Goal: Complete application form

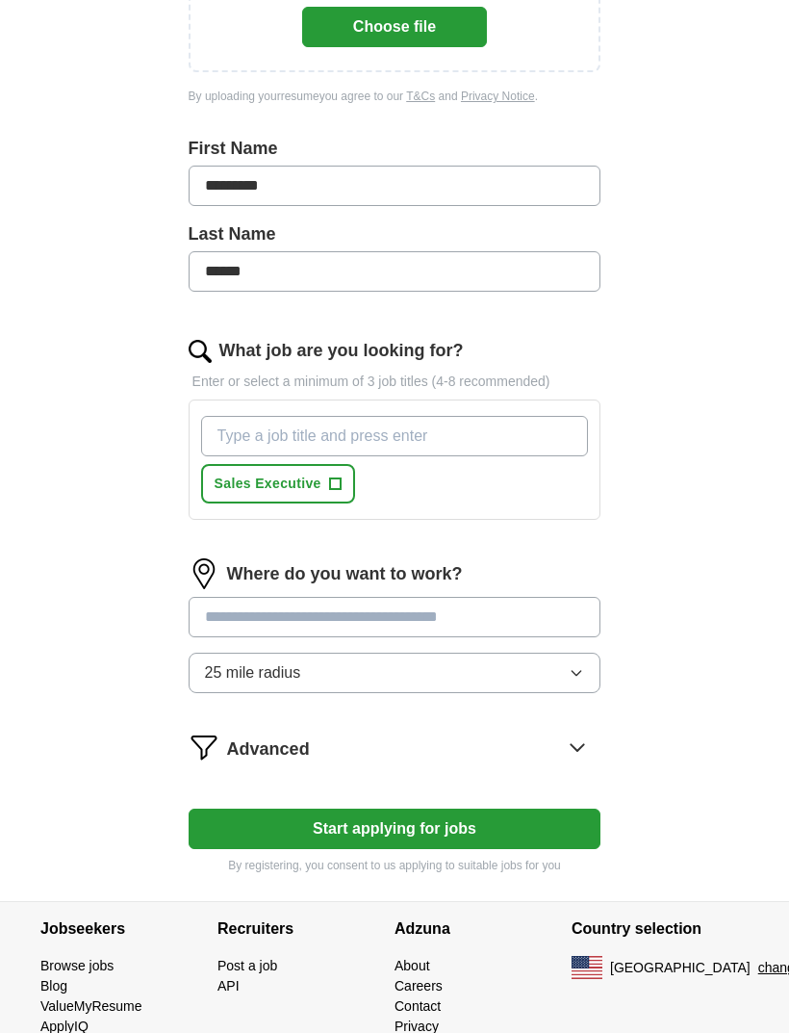
scroll to position [407, 0]
click at [526, 438] on input "What job are you looking for?" at bounding box center [395, 436] width 388 height 40
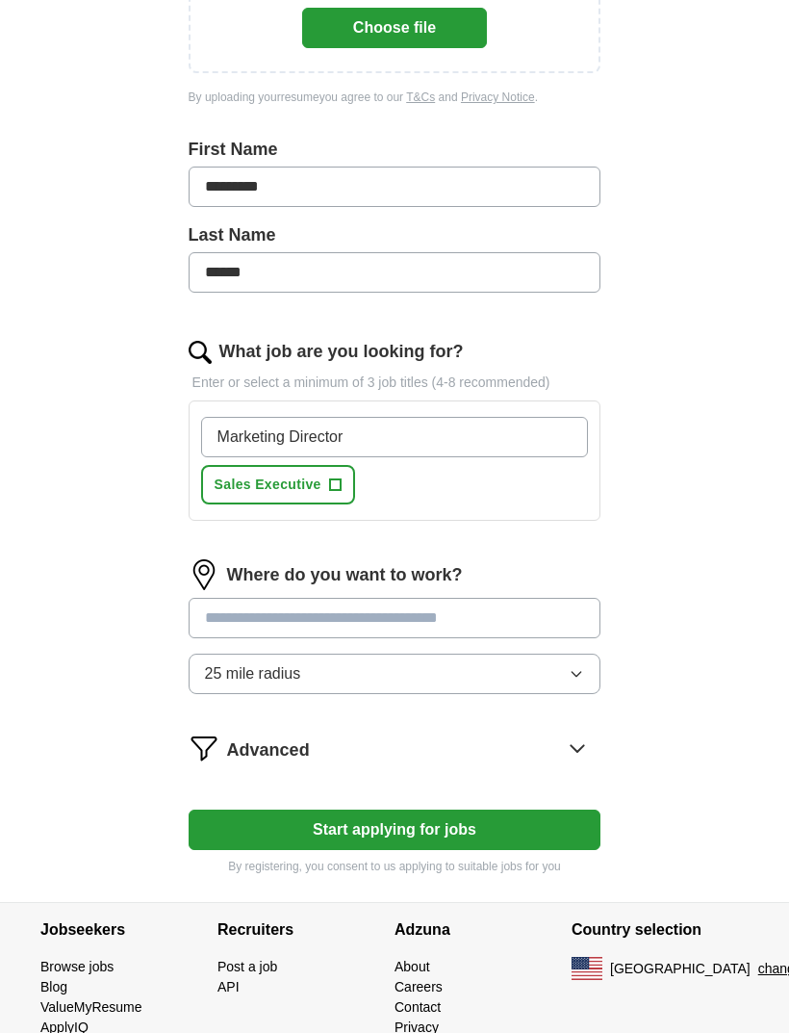
type input "Marketing Director"
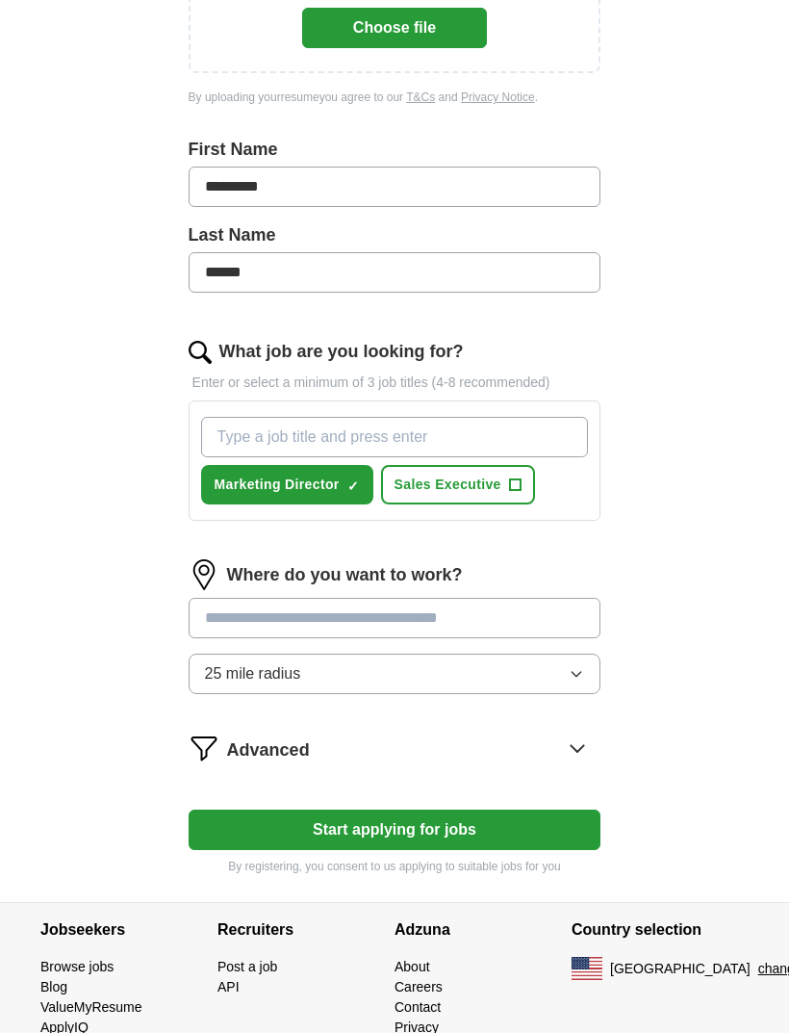
click at [518, 484] on span "+" at bounding box center [515, 484] width 12 height 15
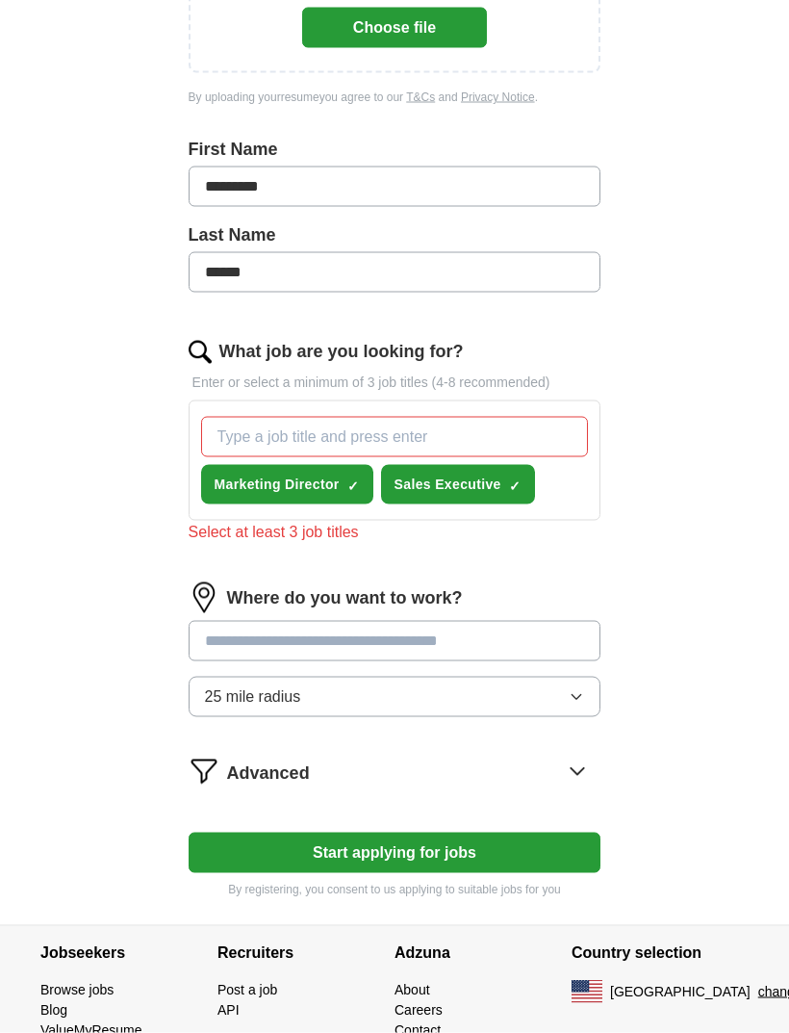
click at [555, 442] on input "What job are you looking for?" at bounding box center [395, 437] width 388 height 40
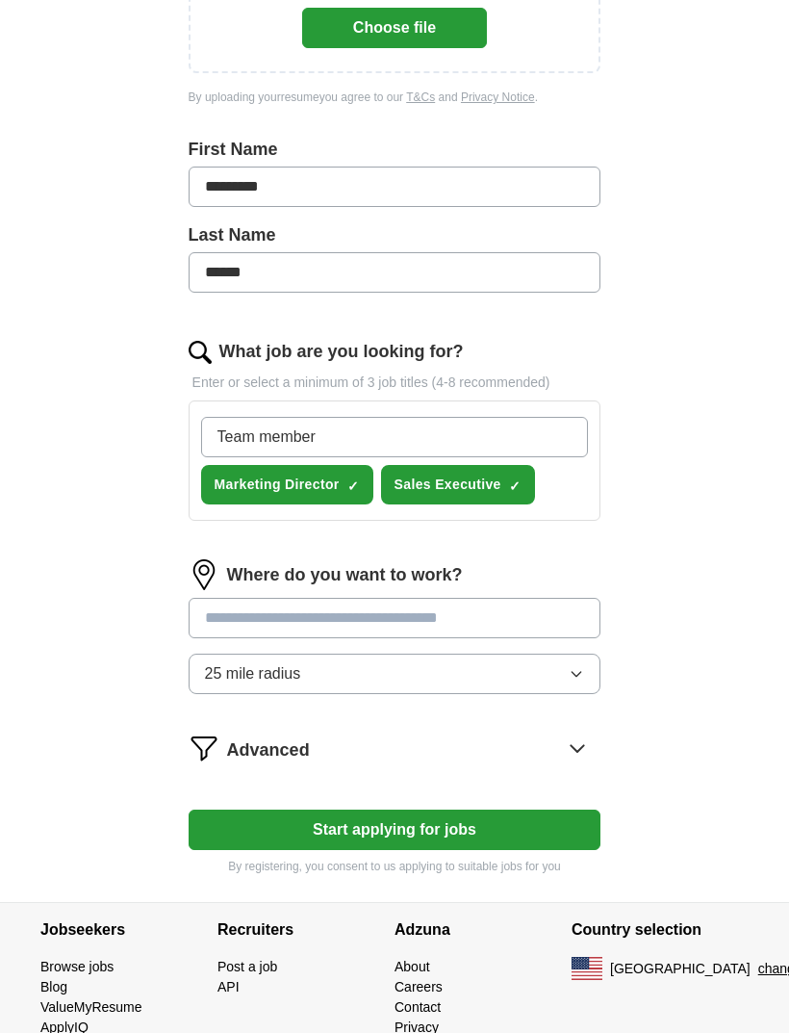
type input "Team member"
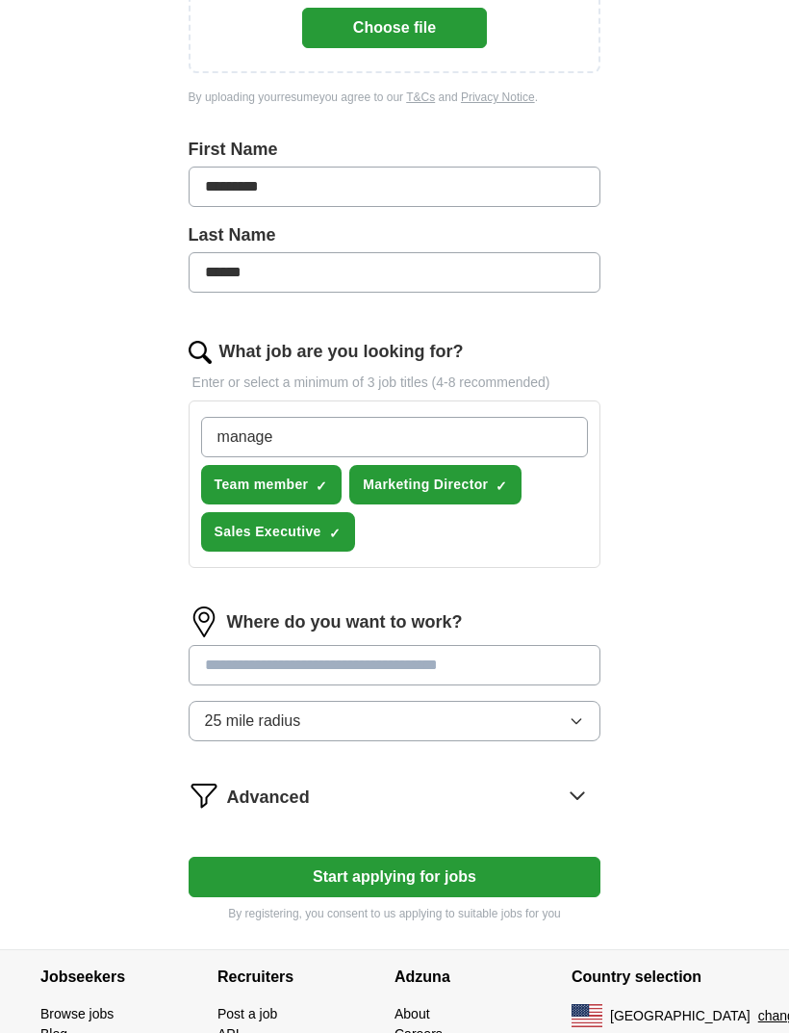
type input "manager"
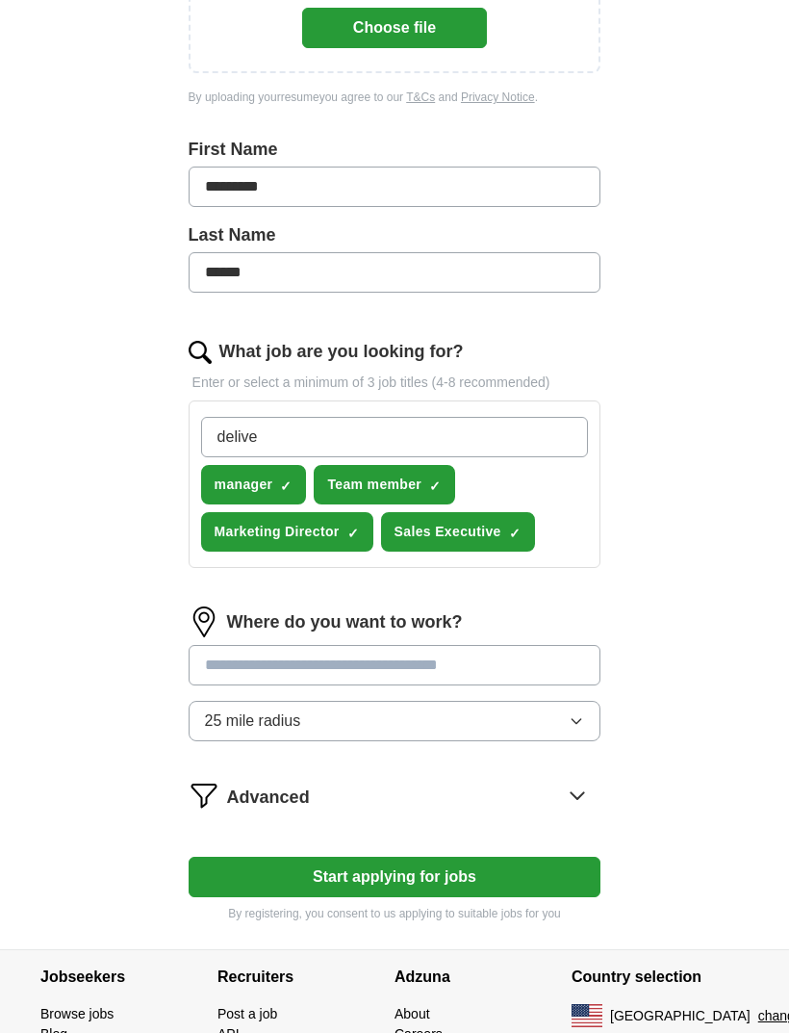
type input "deliver"
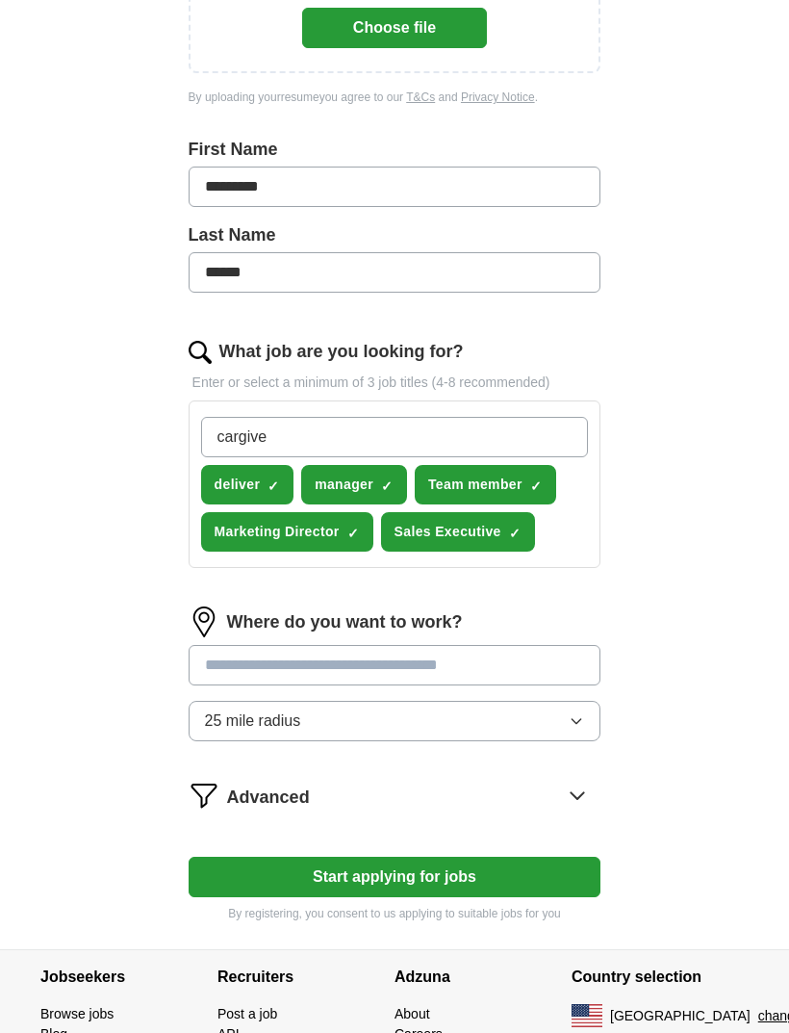
type input "cargiver"
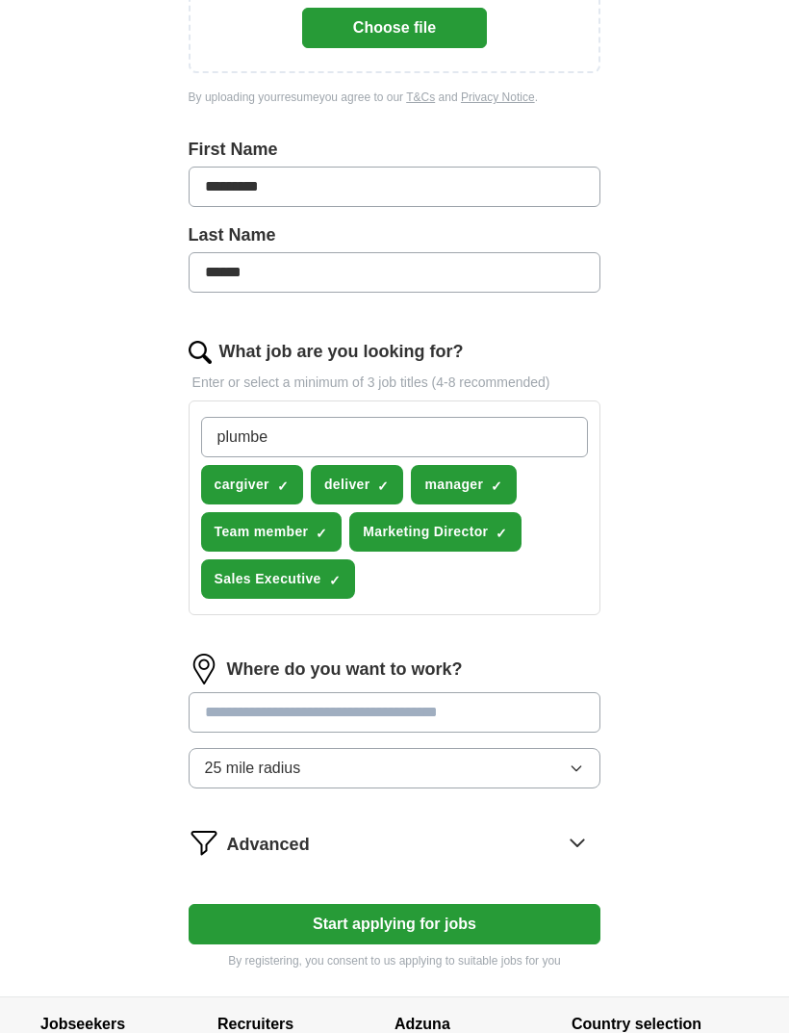
type input "plumber"
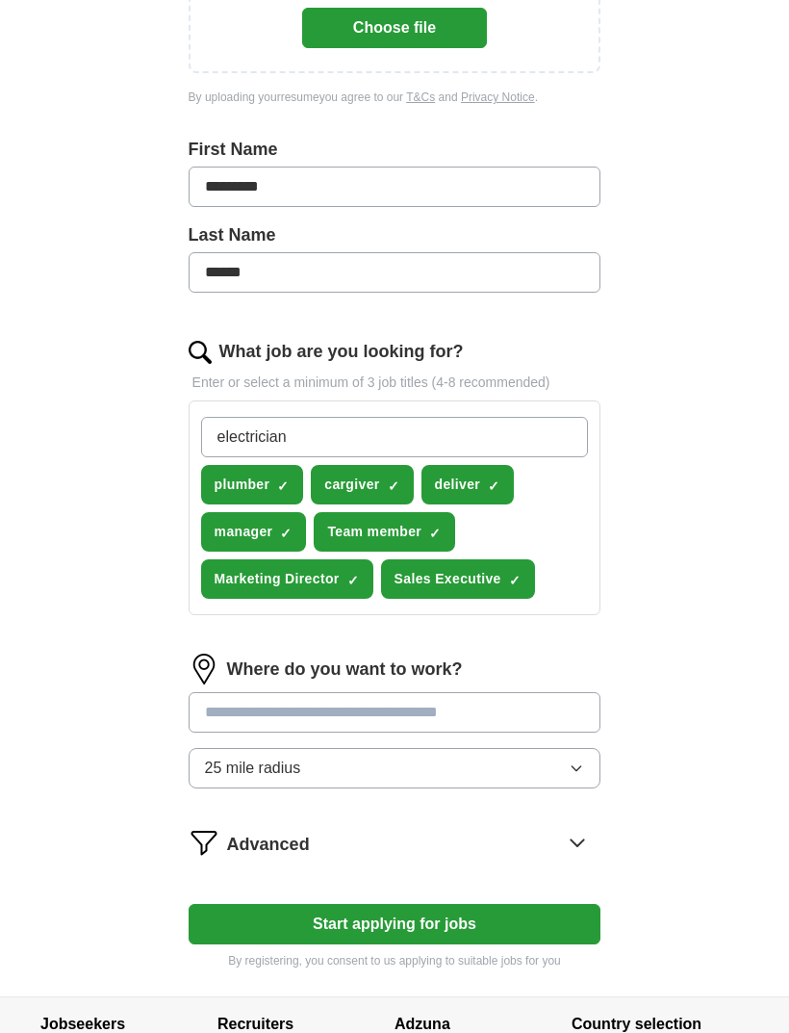
type input "electrician"
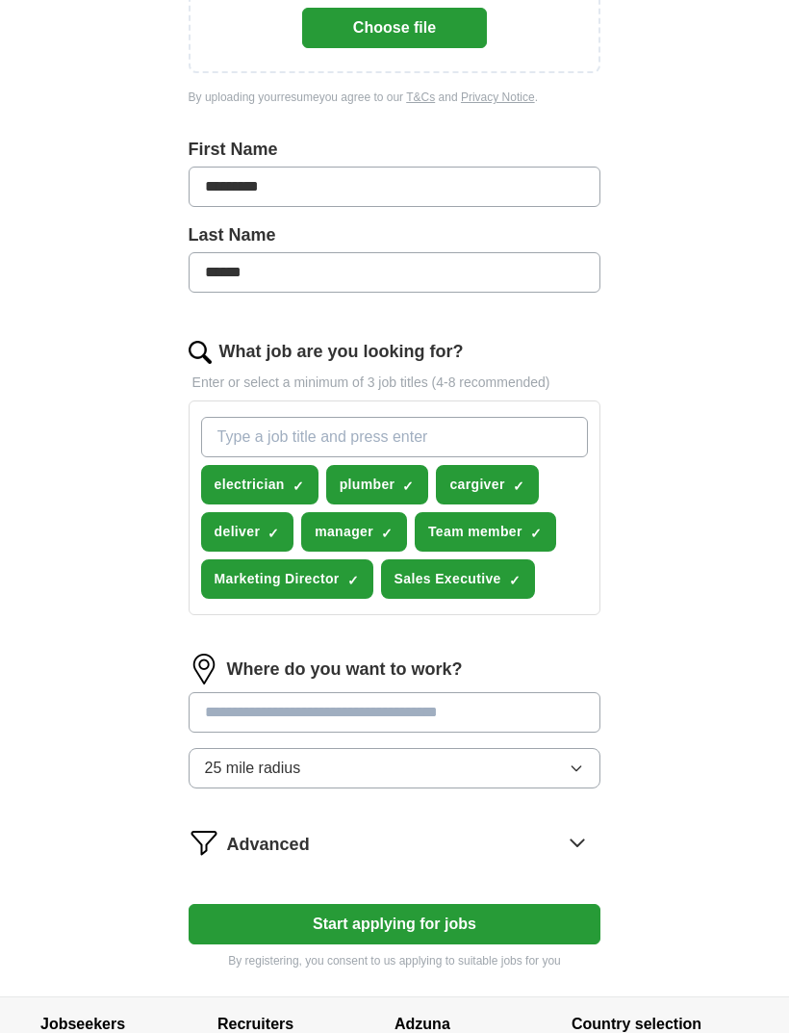
click at [60, 715] on div "ApplyIQ Let ApplyIQ do the hard work of searching and applying for jobs. Just t…" at bounding box center [394, 324] width 739 height 1344
click at [189, 695] on input at bounding box center [395, 712] width 413 height 40
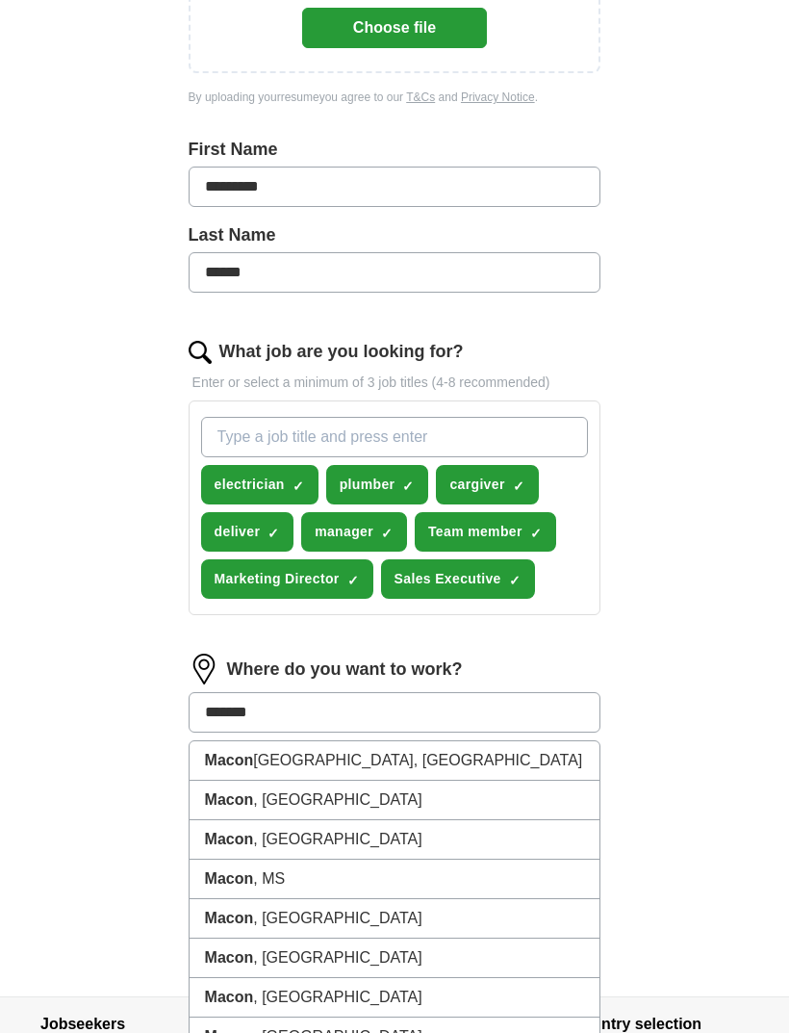
type input "********"
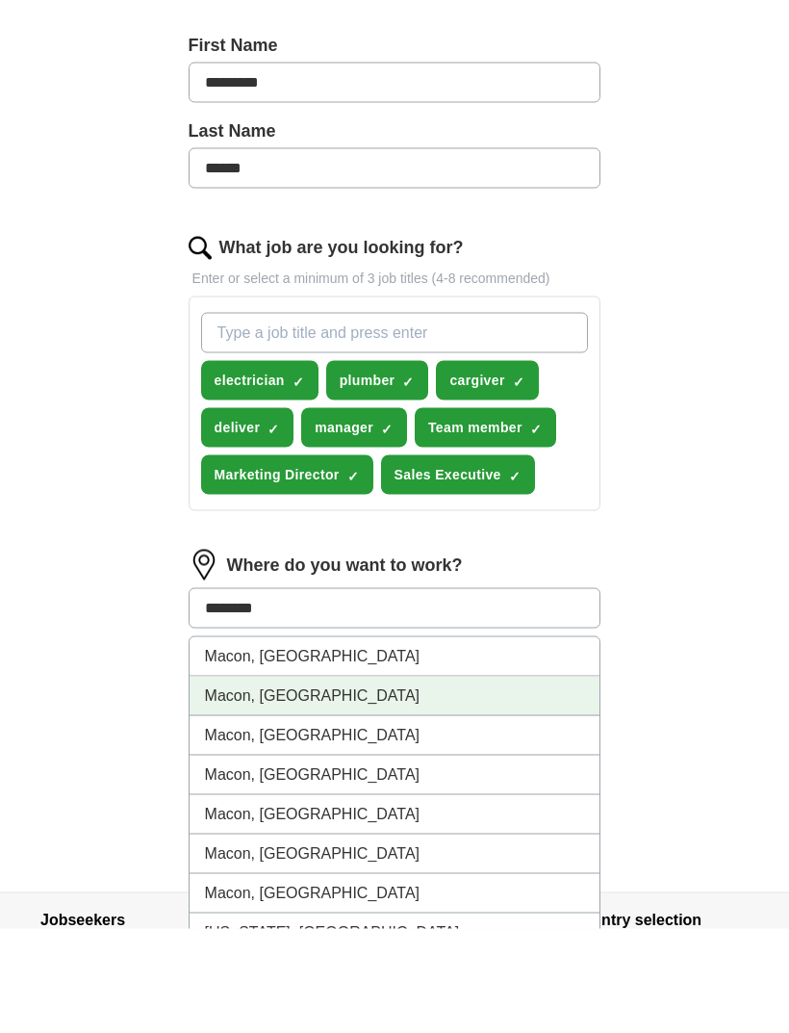
click at [223, 780] on li "Macon, [GEOGRAPHIC_DATA]" at bounding box center [395, 799] width 411 height 39
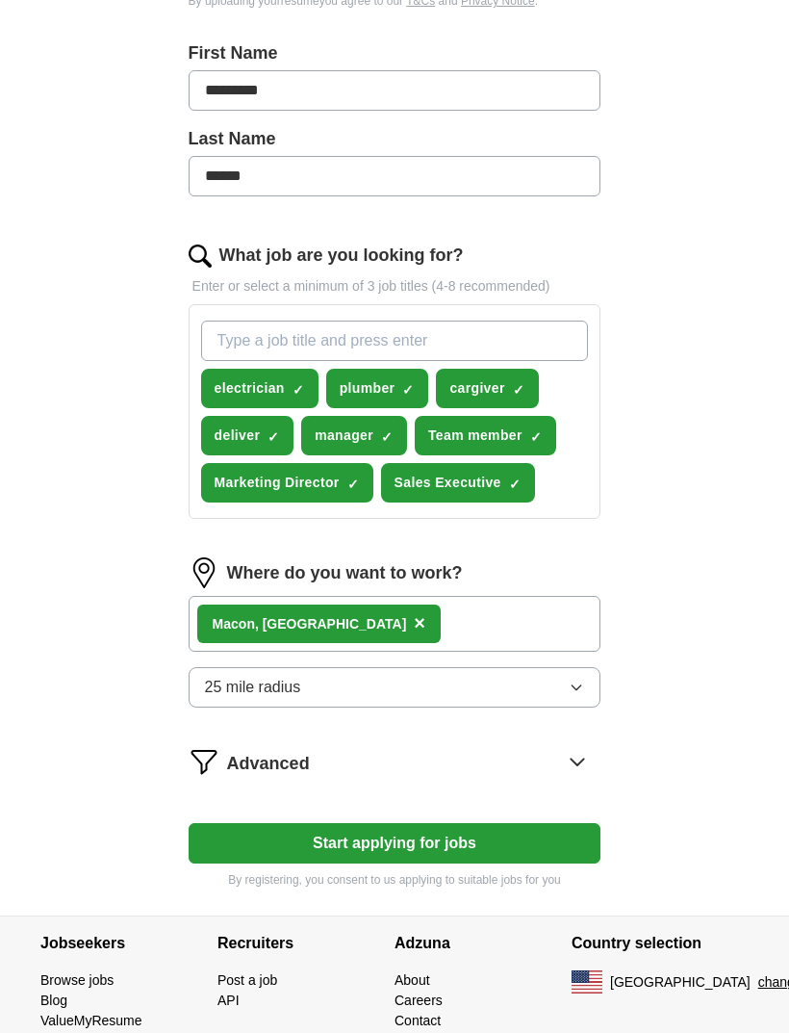
click at [541, 632] on div "Macon, [GEOGRAPHIC_DATA] ×" at bounding box center [395, 624] width 413 height 56
click at [545, 621] on div "Macon, [GEOGRAPHIC_DATA] ×" at bounding box center [395, 624] width 413 height 56
click at [575, 691] on icon "button" at bounding box center [576, 686] width 15 height 15
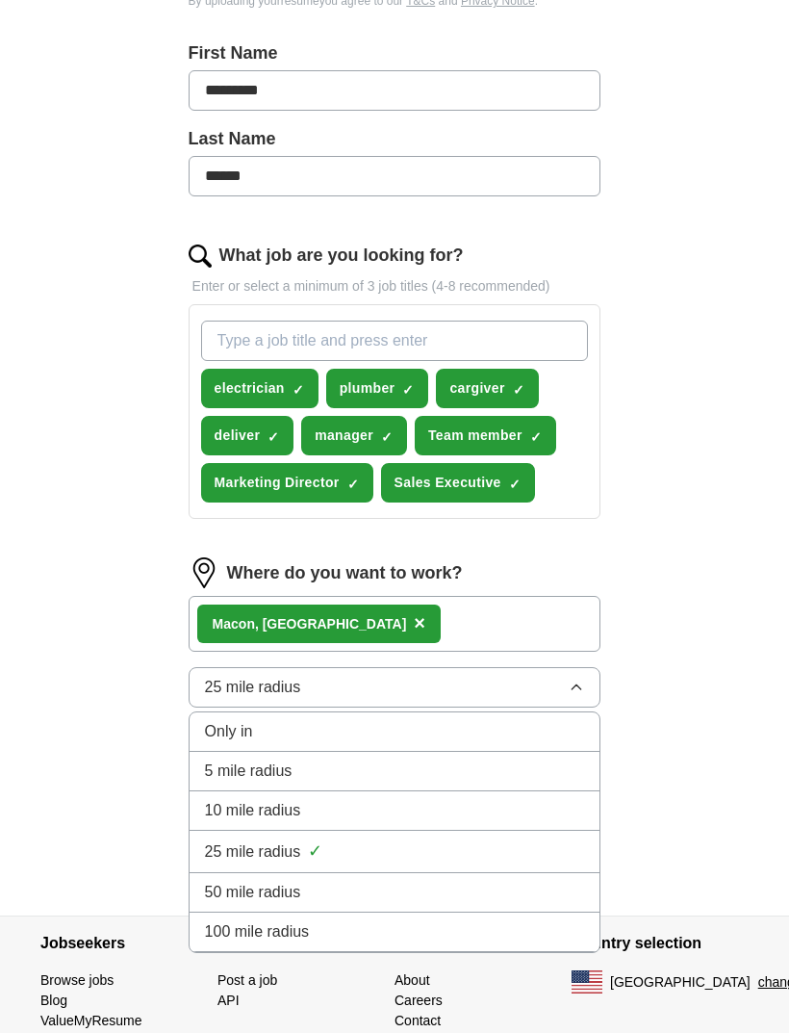
click at [525, 895] on div "50 mile radius" at bounding box center [395, 891] width 380 height 23
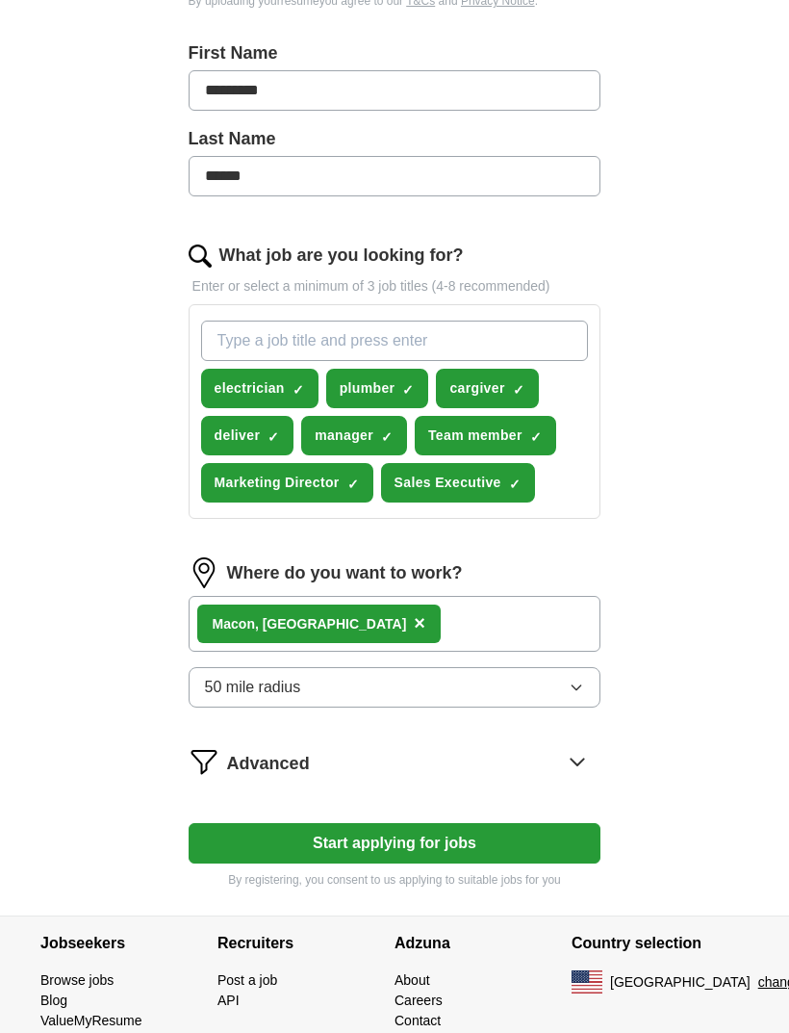
click at [581, 688] on icon "button" at bounding box center [576, 686] width 15 height 15
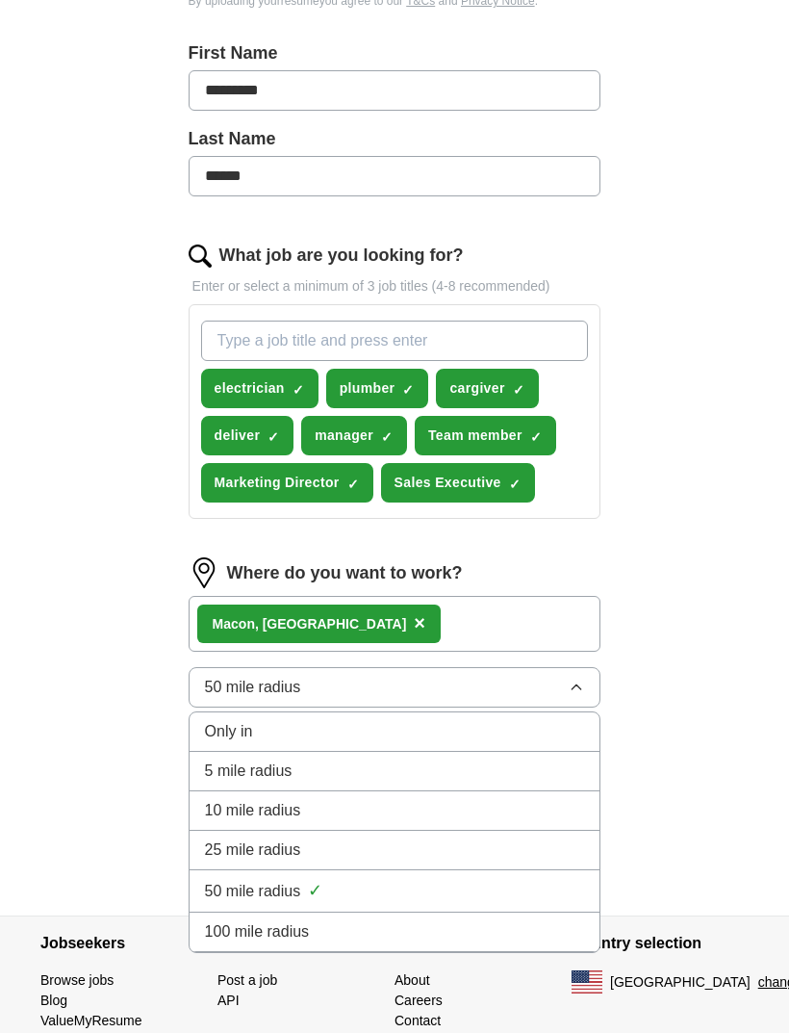
click at [707, 714] on div "ApplyIQ Let ApplyIQ do the hard work of searching and applying for jobs. Just t…" at bounding box center [394, 235] width 739 height 1360
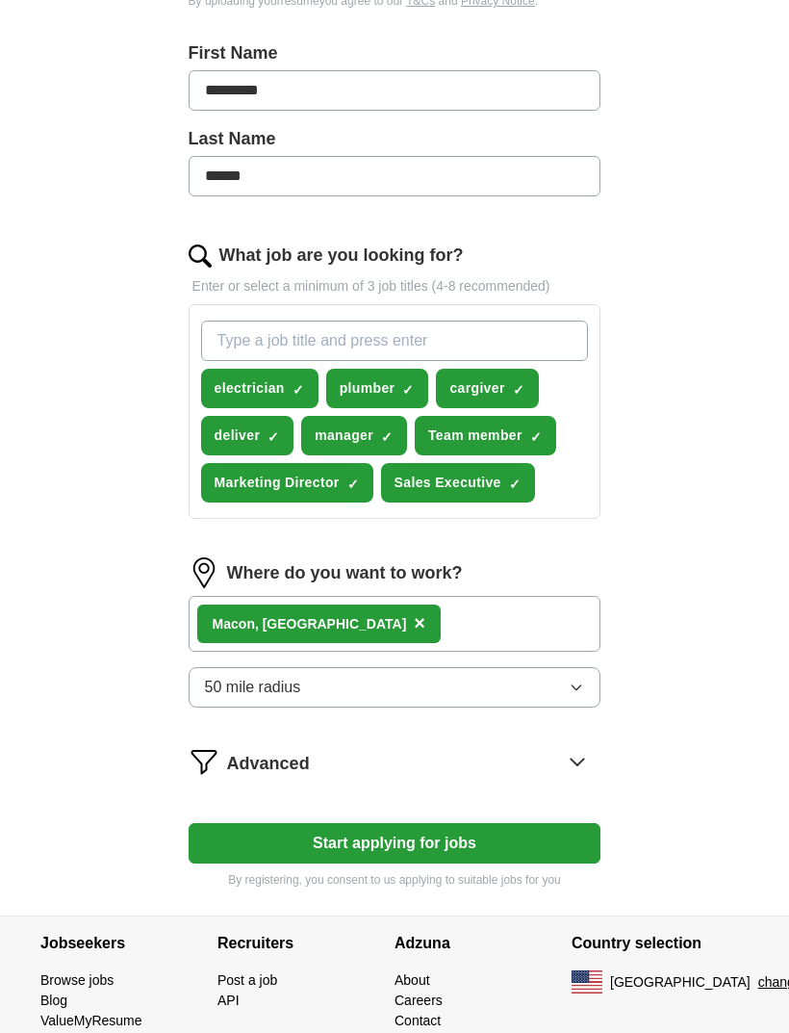
click at [581, 688] on icon "button" at bounding box center [576, 686] width 15 height 15
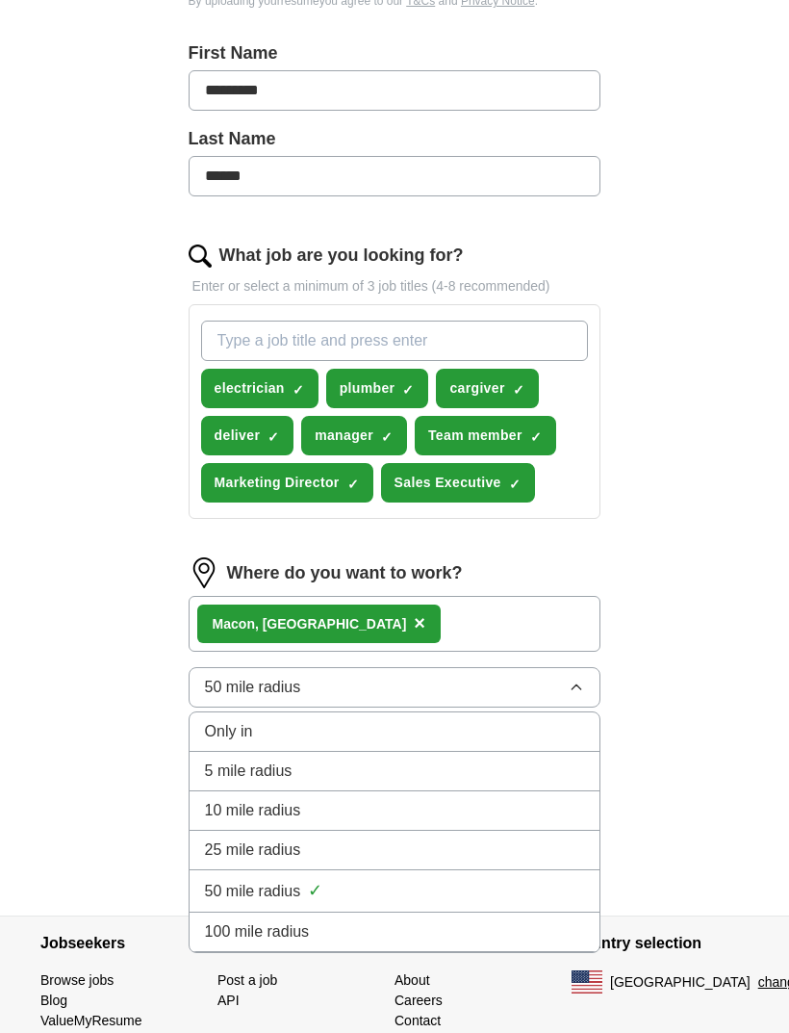
click at [685, 712] on div "ApplyIQ Let ApplyIQ do the hard work of searching and applying for jobs. Just t…" at bounding box center [394, 235] width 739 height 1360
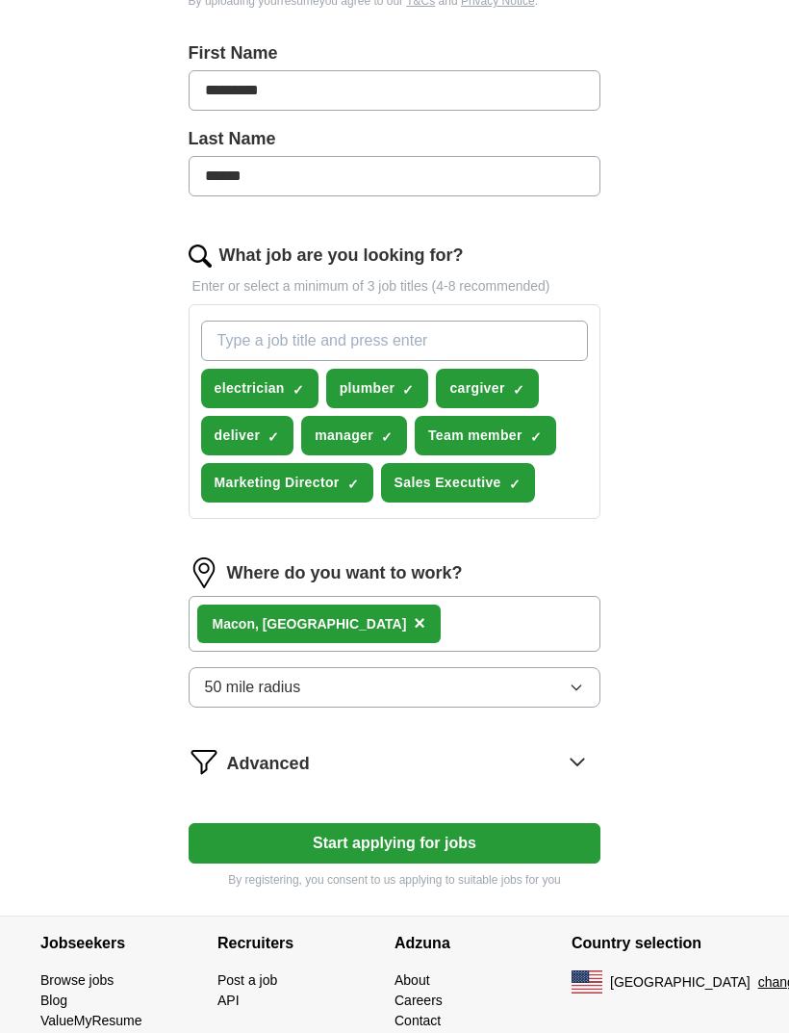
click at [568, 775] on icon at bounding box center [577, 761] width 31 height 31
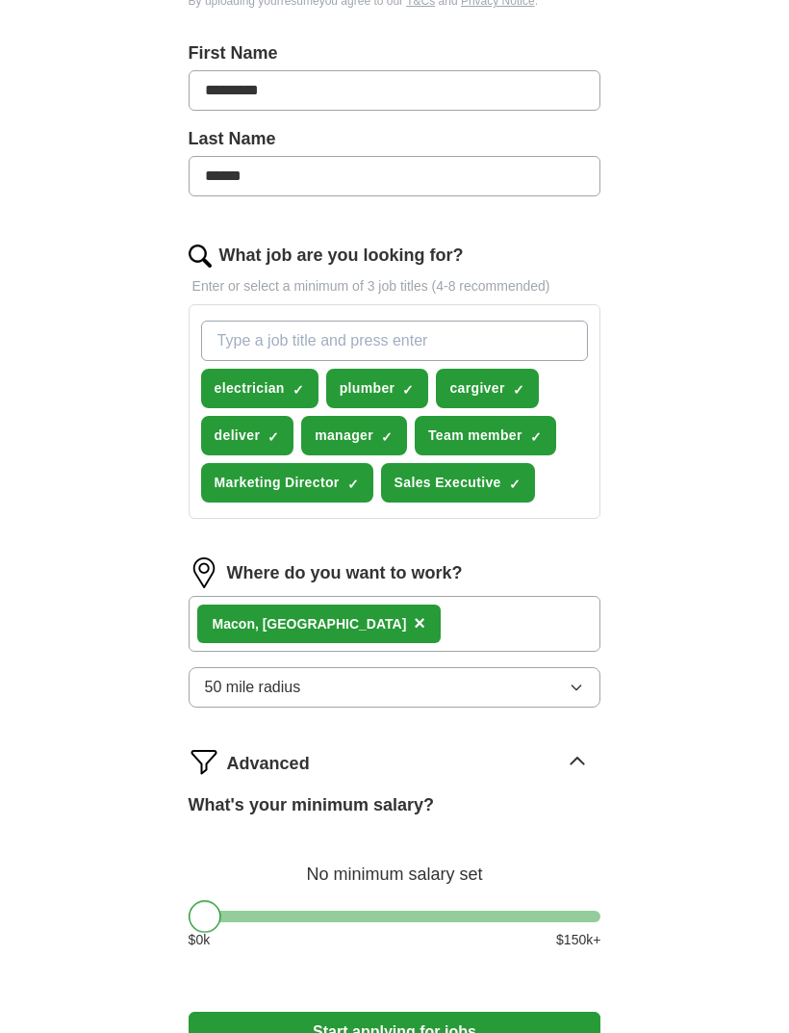
click at [574, 762] on icon at bounding box center [578, 760] width 13 height 7
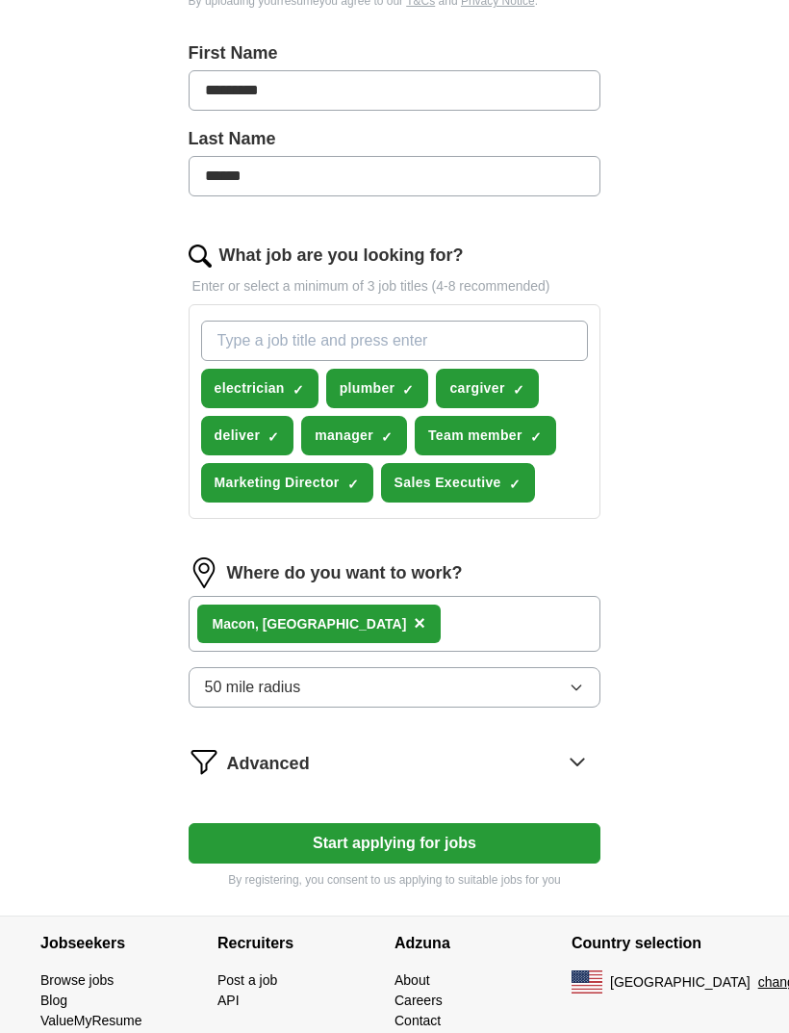
click at [222, 839] on button "Start applying for jobs" at bounding box center [395, 843] width 413 height 40
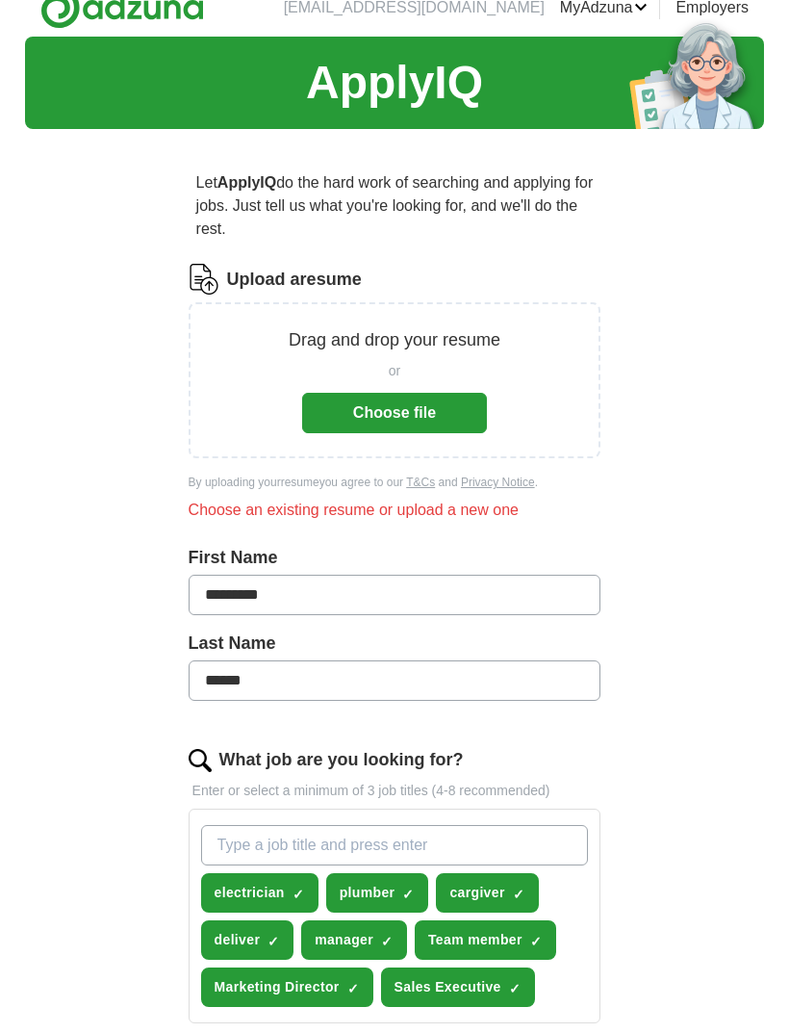
scroll to position [0, 0]
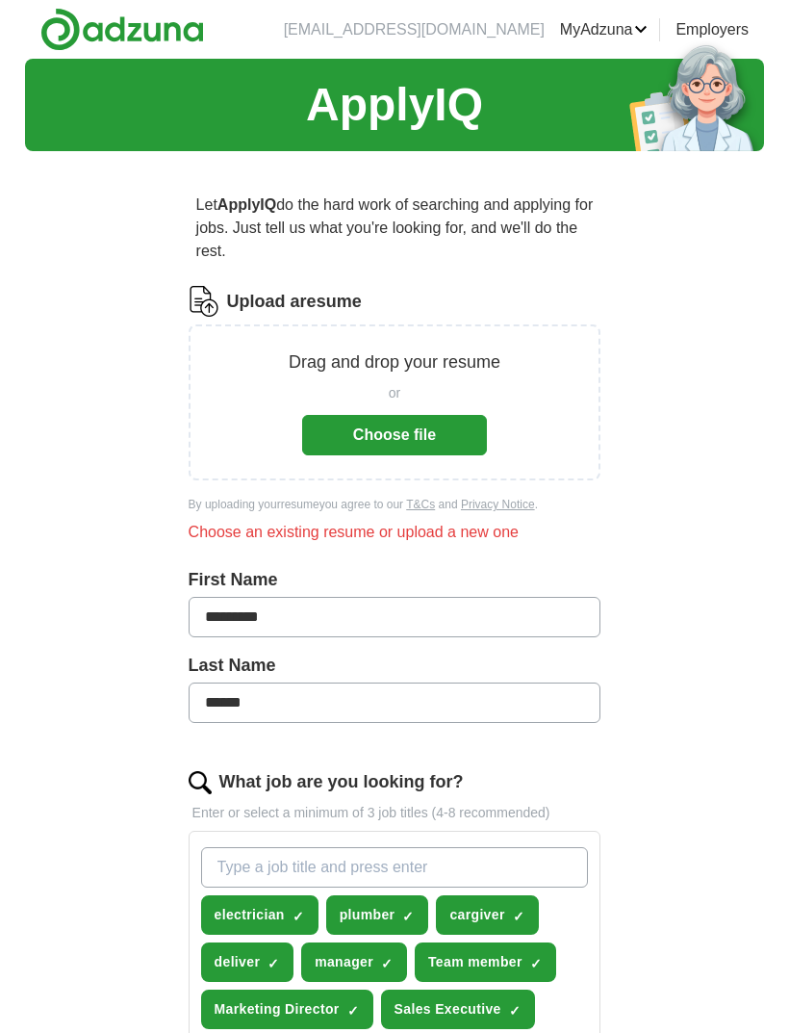
click at [426, 435] on button "Choose file" at bounding box center [394, 435] width 185 height 40
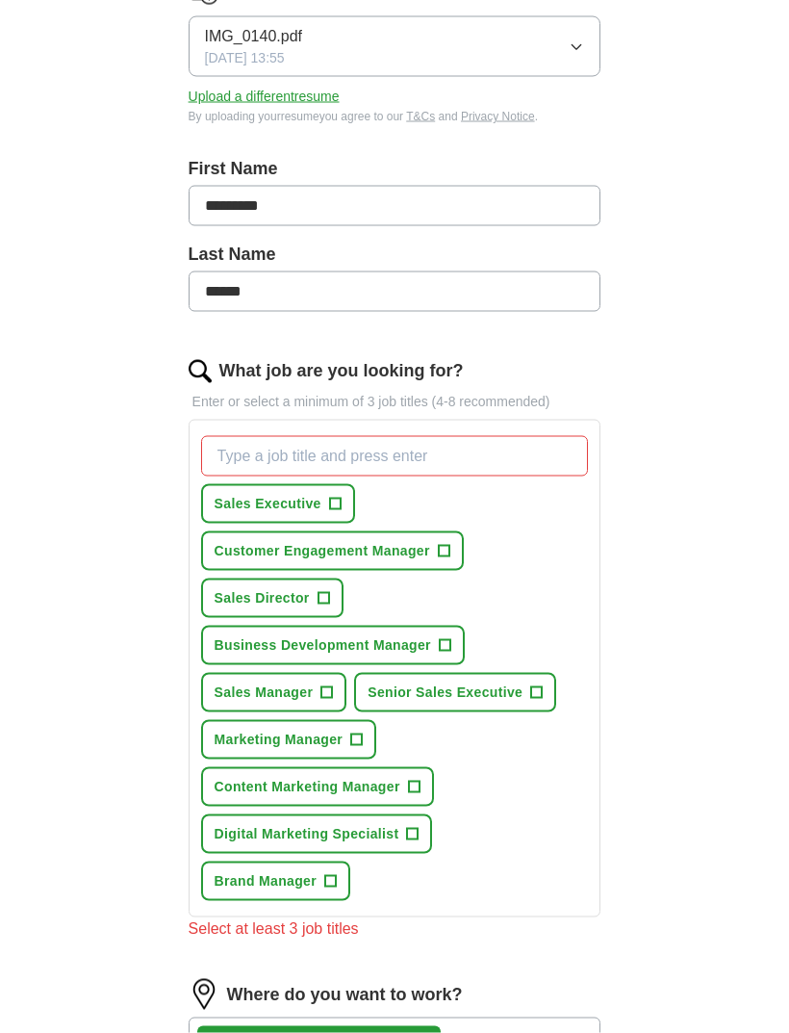
scroll to position [320, 0]
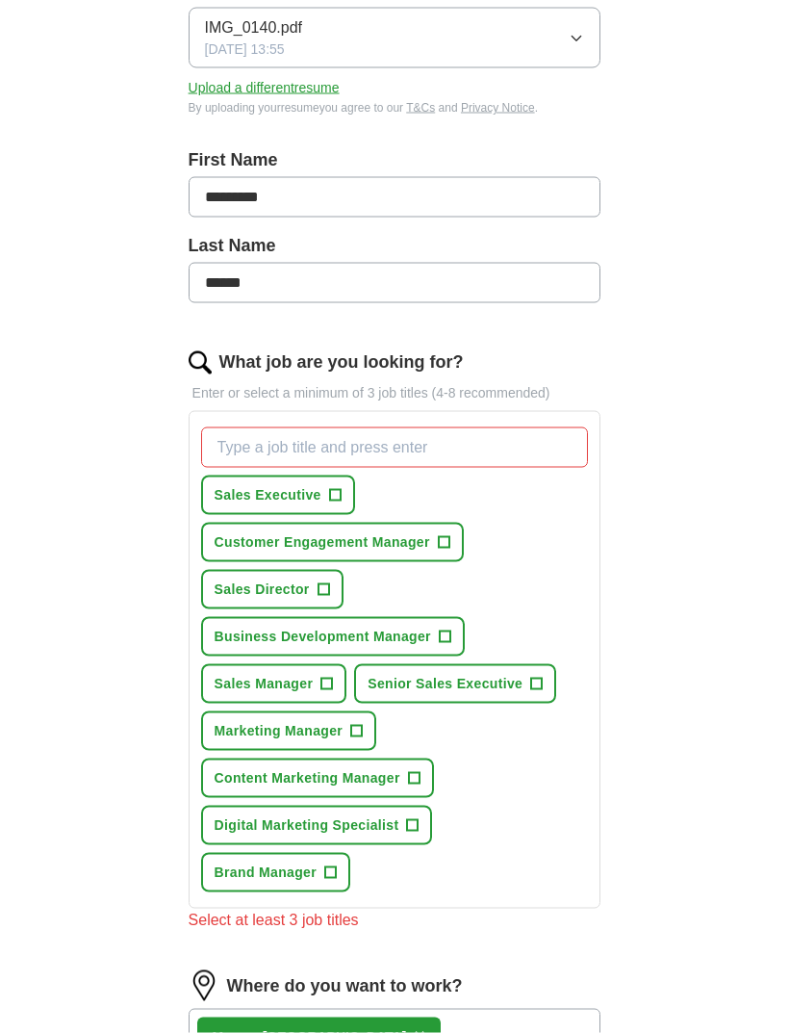
click at [229, 863] on span "Brand Manager" at bounding box center [266, 872] width 102 height 20
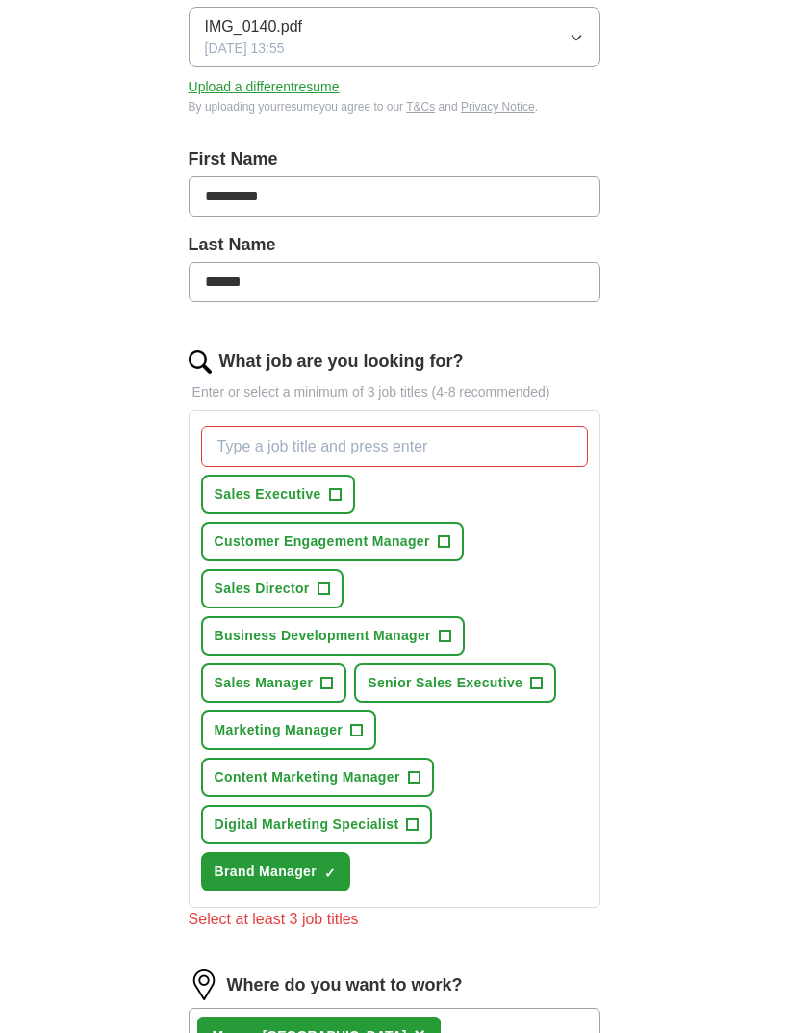
click at [238, 821] on span "Digital Marketing Specialist" at bounding box center [307, 824] width 185 height 20
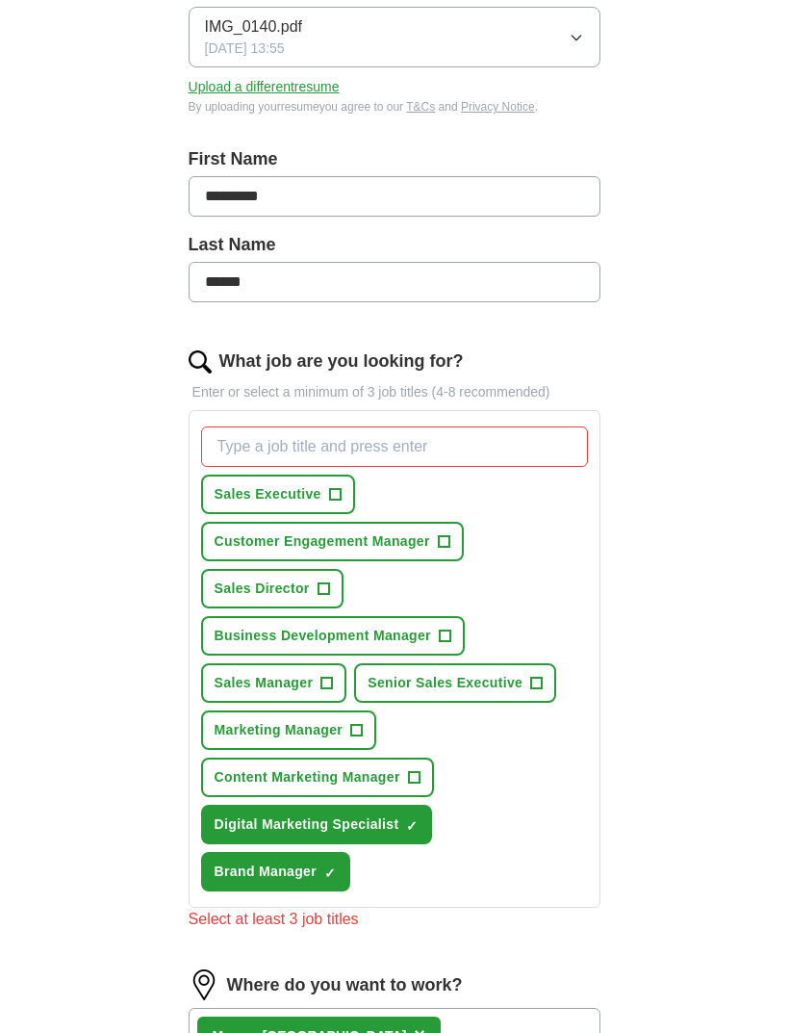
click at [242, 785] on span "Content Marketing Manager" at bounding box center [308, 777] width 186 height 20
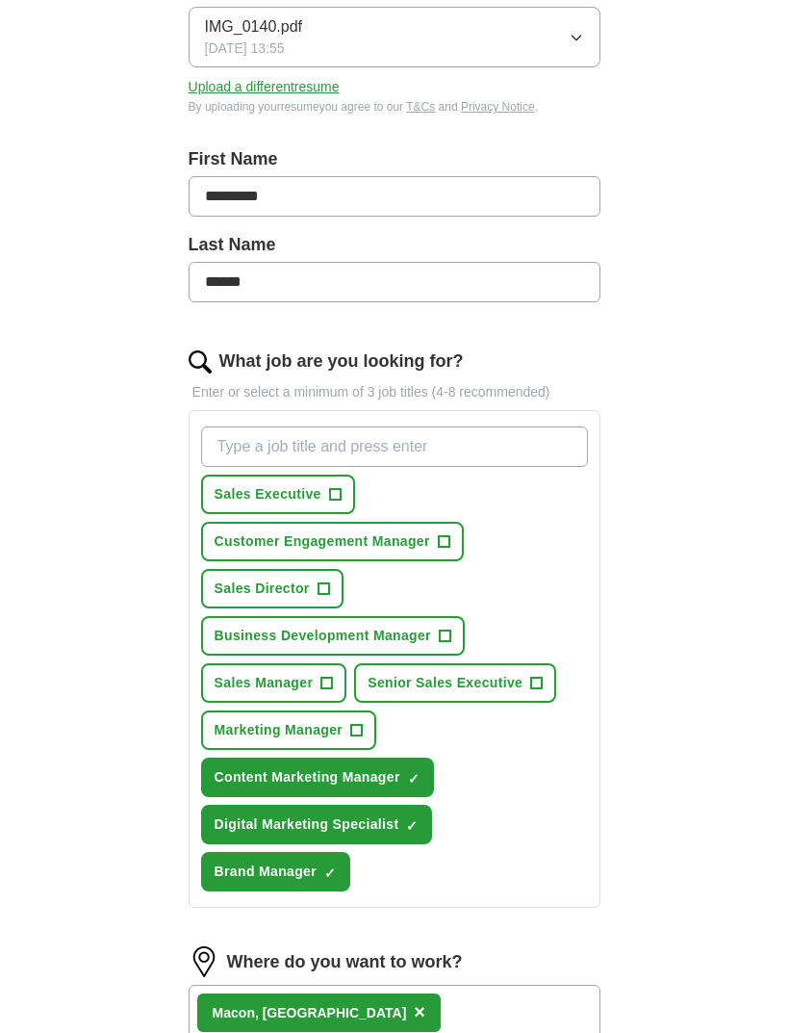
click at [229, 740] on button "Marketing Manager +" at bounding box center [289, 729] width 176 height 39
click at [228, 739] on span "Marketing Manager" at bounding box center [279, 730] width 129 height 20
click at [216, 714] on button "Marketing Manager +" at bounding box center [289, 729] width 176 height 39
click at [503, 688] on span "Senior Sales Executive" at bounding box center [445, 683] width 155 height 20
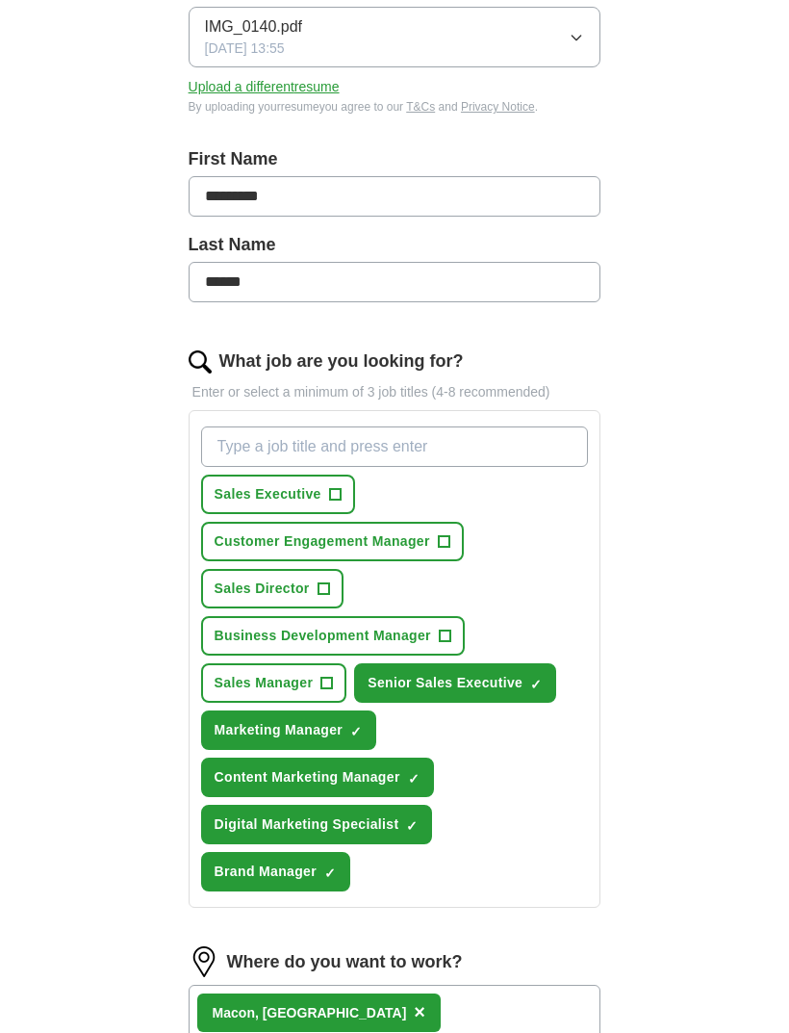
click at [240, 674] on span "Sales Manager" at bounding box center [264, 683] width 99 height 20
click at [234, 633] on span "Business Development Manager" at bounding box center [323, 635] width 217 height 20
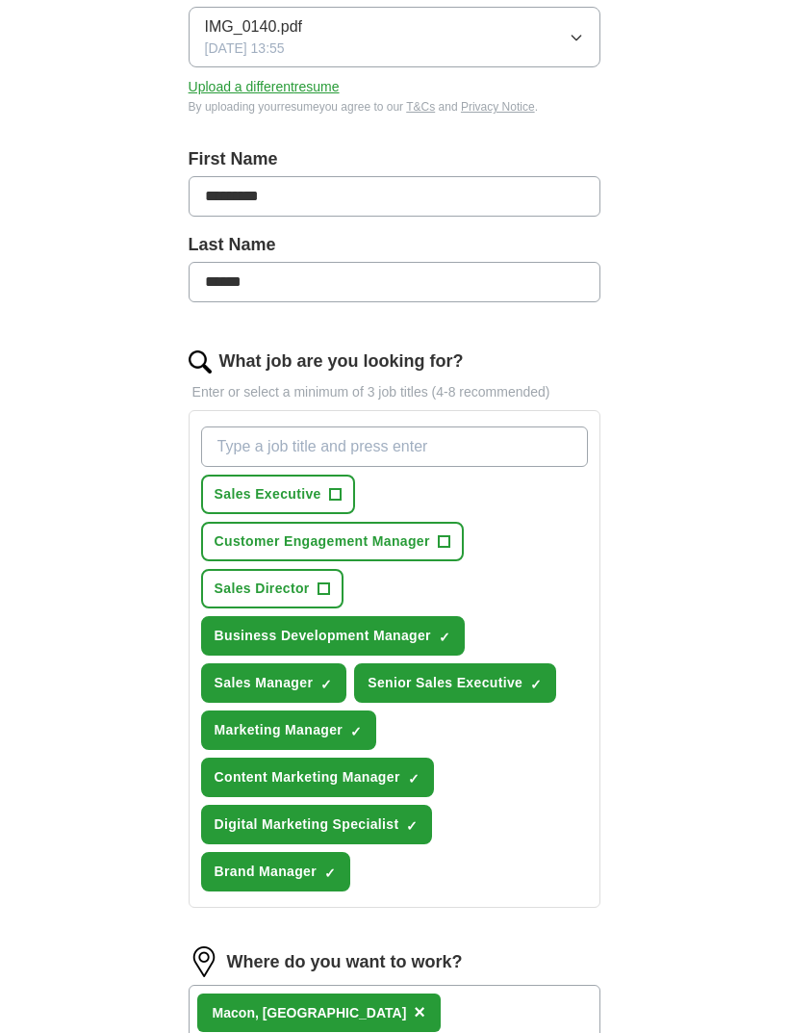
click at [221, 586] on span "Sales Director" at bounding box center [262, 588] width 95 height 20
click at [229, 544] on span "Customer Engagement Manager" at bounding box center [323, 541] width 216 height 20
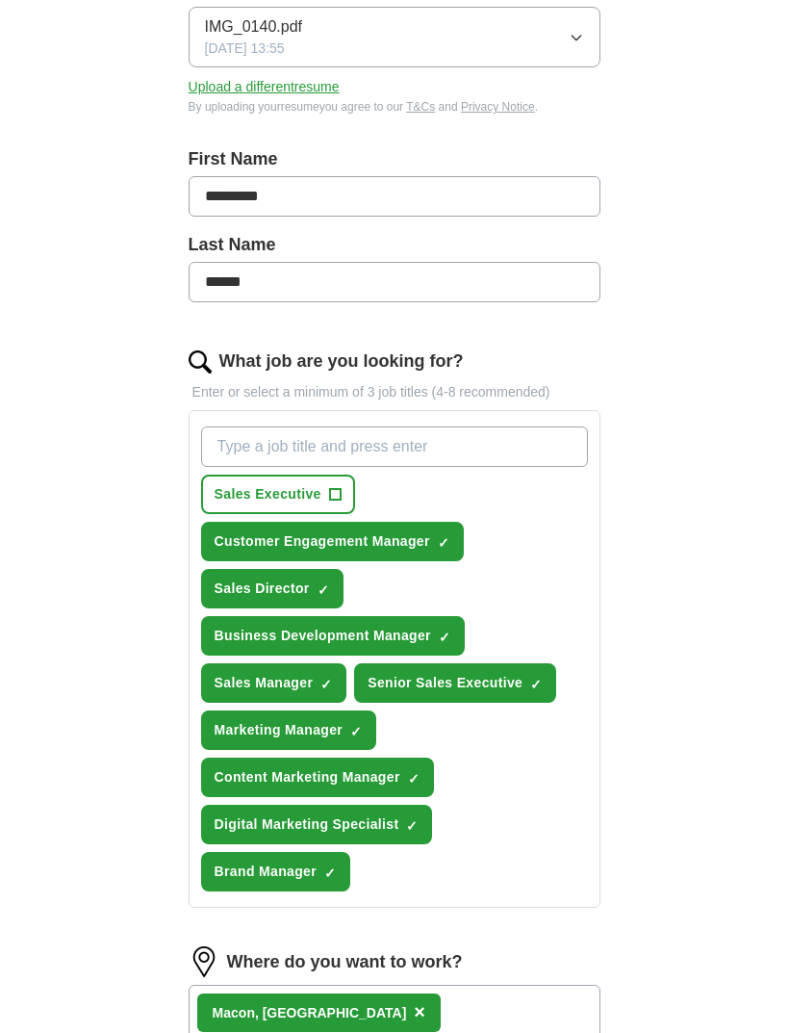
click at [233, 498] on span "Sales Executive" at bounding box center [268, 494] width 107 height 20
click at [222, 441] on input "What job are you looking for?" at bounding box center [395, 446] width 388 height 40
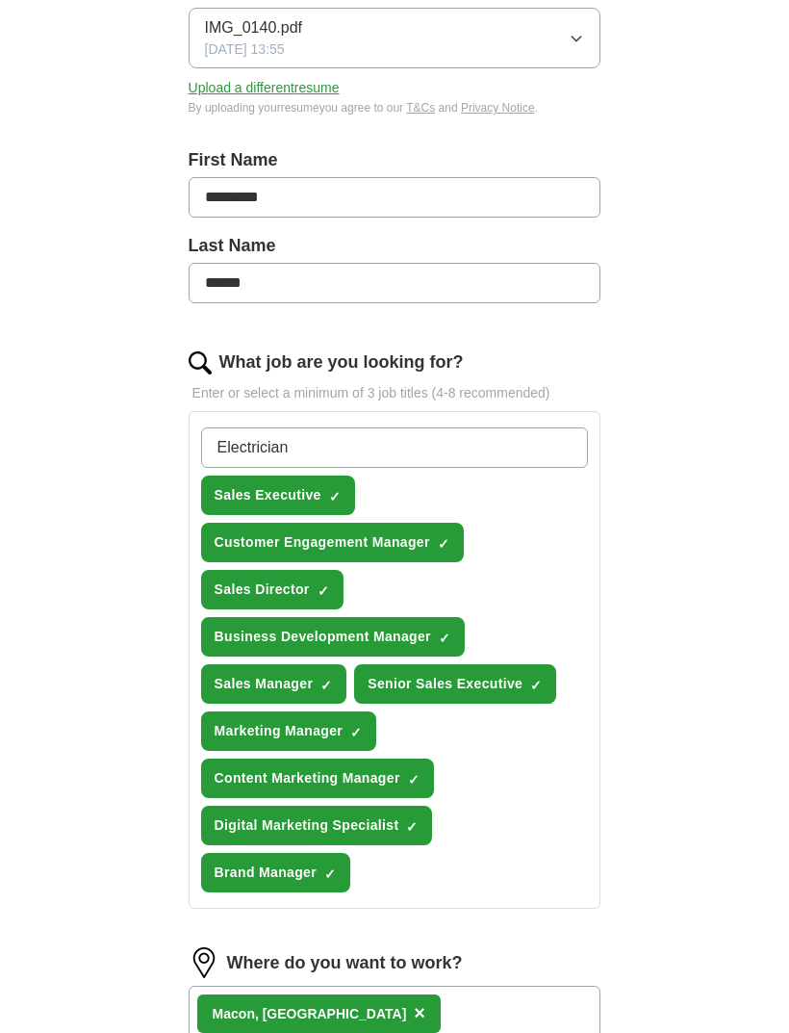
type input "Electrician"
type input "plumber"
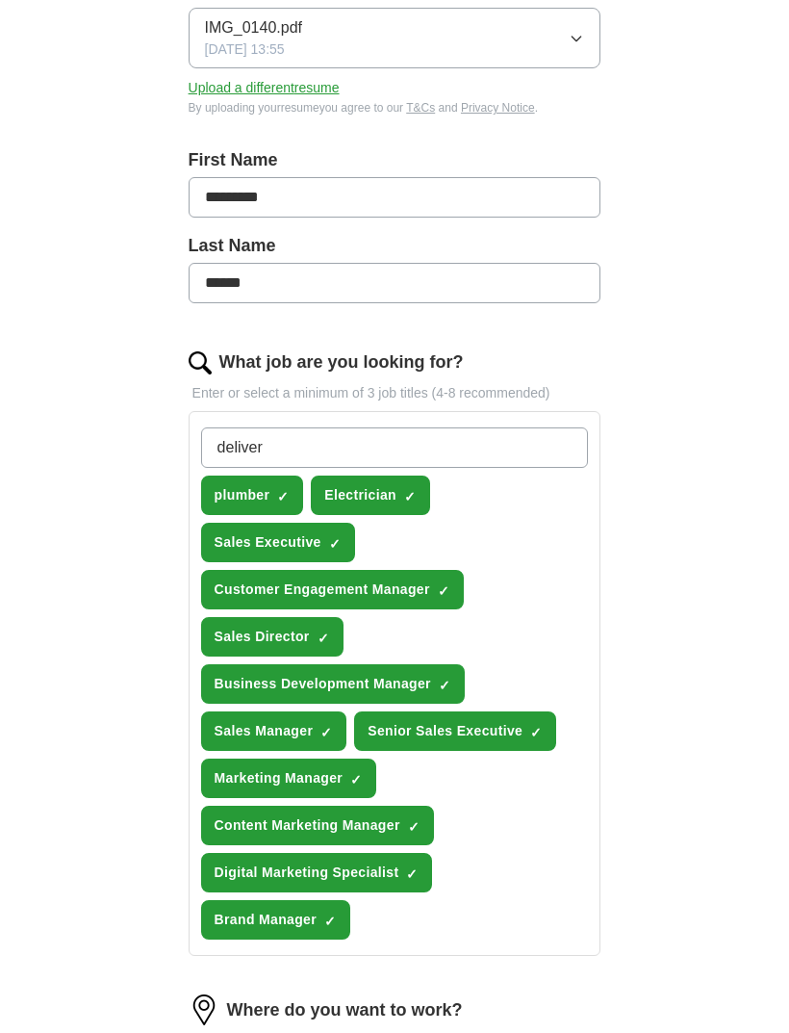
type input "deliver"
type input "team member"
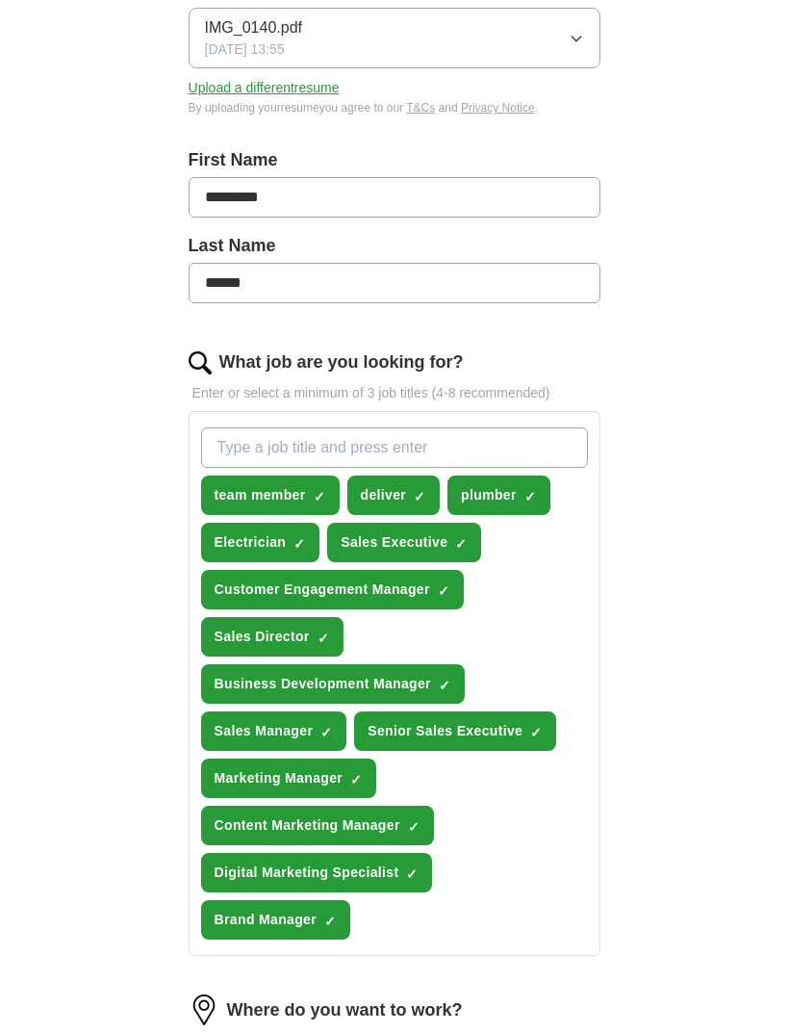
click at [765, 672] on div "ApplyIQ Let ApplyIQ do the hard work of searching and applying for jobs. Just t…" at bounding box center [394, 588] width 789 height 1700
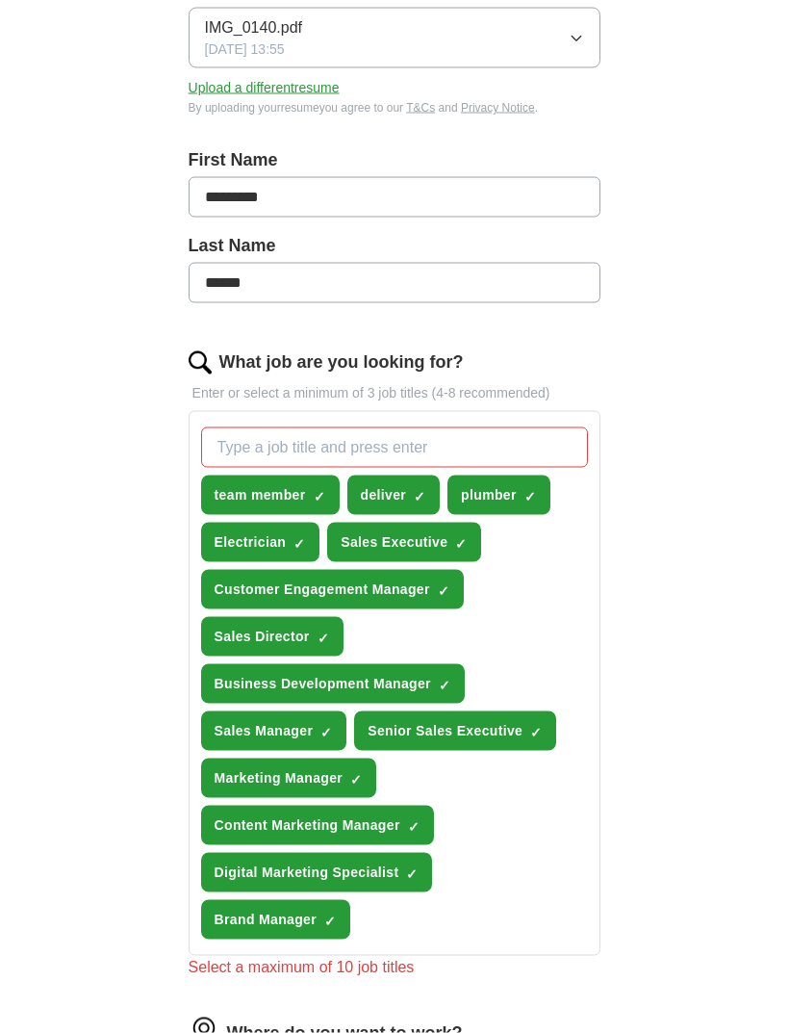
click at [235, 906] on button "Brand Manager ✓ ×" at bounding box center [275, 919] width 149 height 39
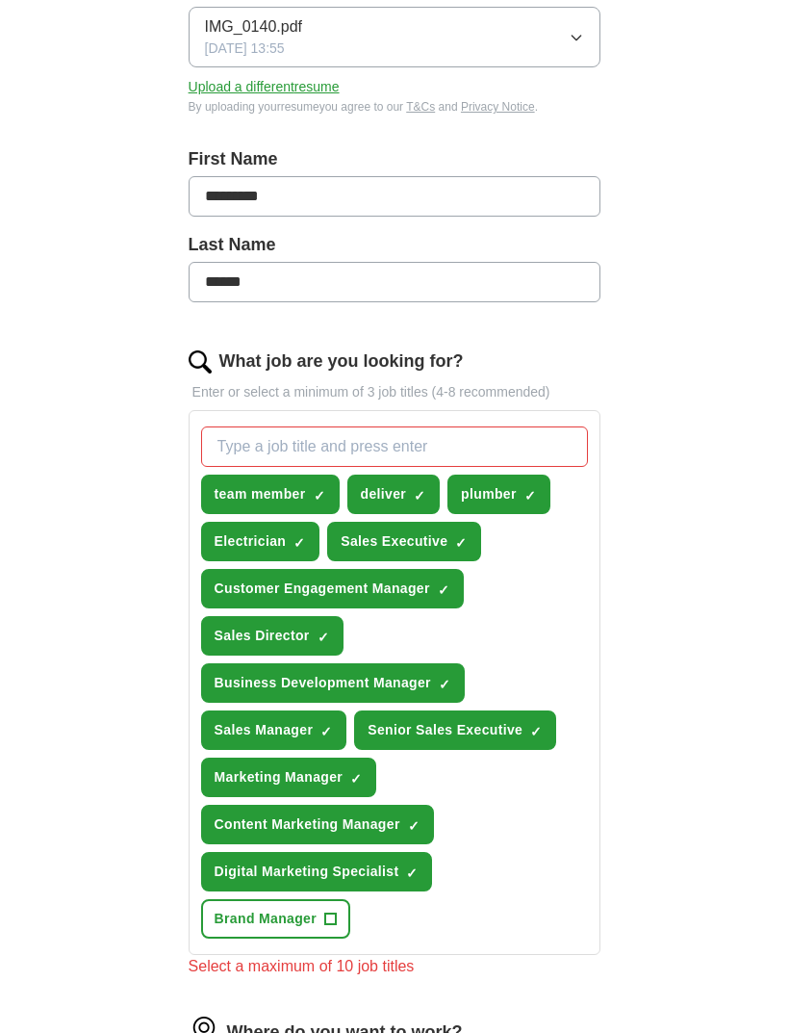
click at [229, 734] on span "Sales Manager" at bounding box center [264, 730] width 99 height 20
click at [229, 587] on span "Customer Engagement Manager" at bounding box center [323, 588] width 216 height 20
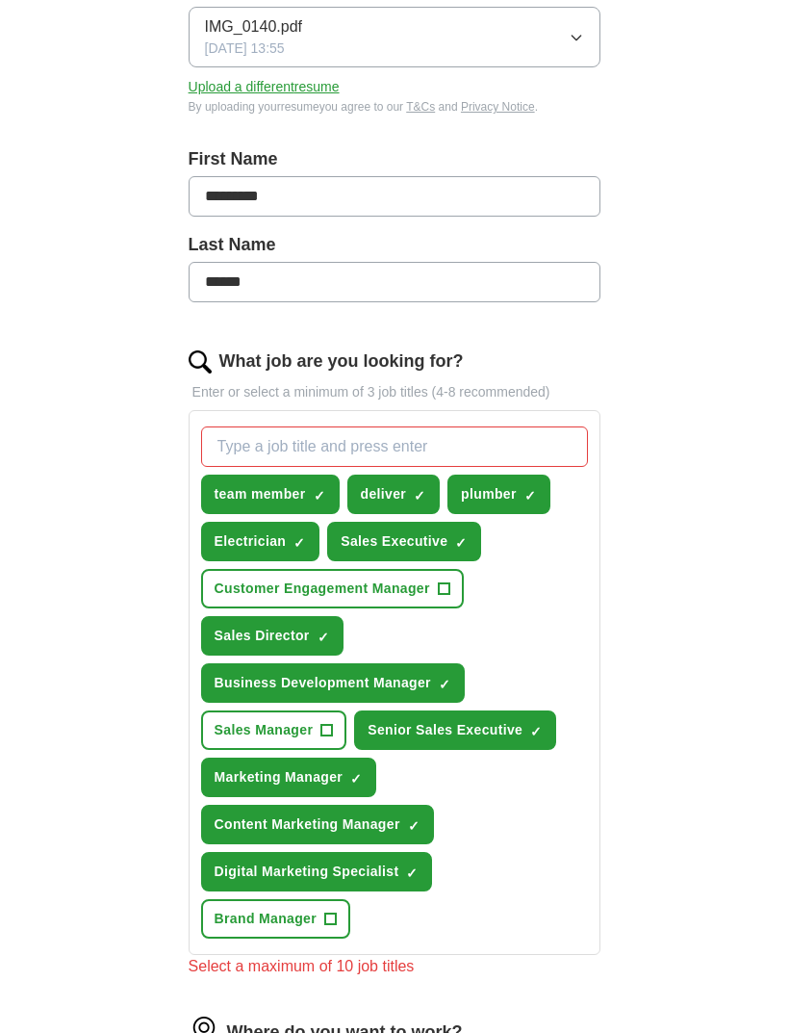
click at [351, 538] on span "Sales Executive" at bounding box center [394, 541] width 107 height 20
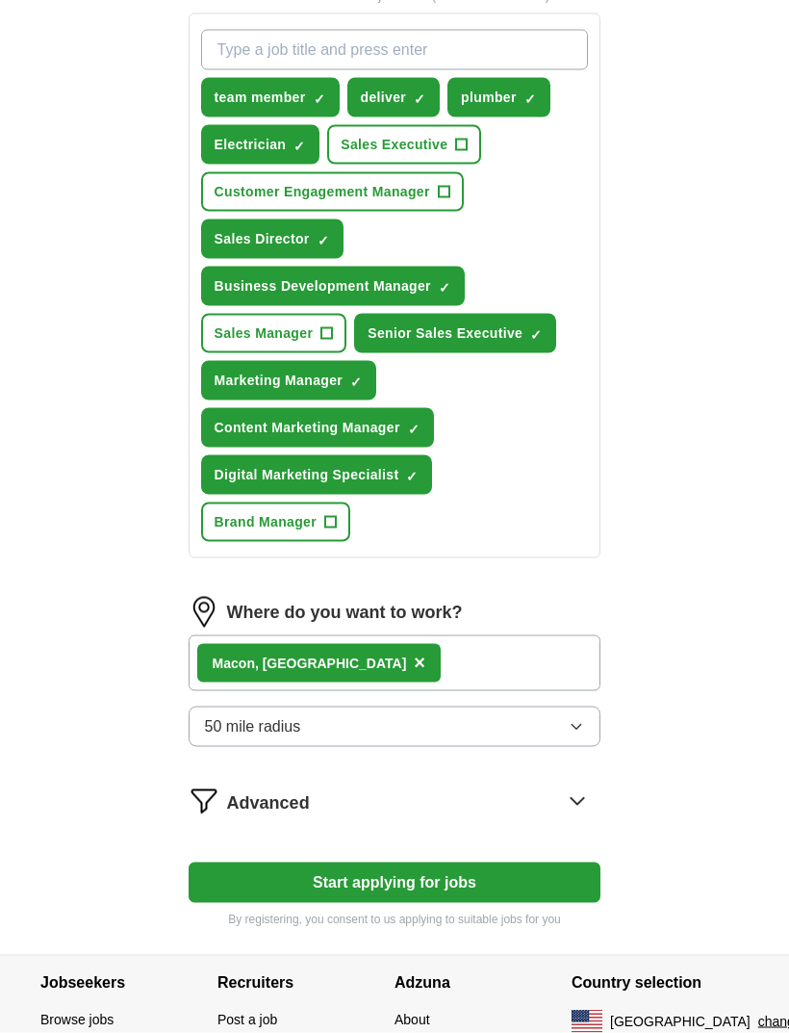
scroll to position [720, 0]
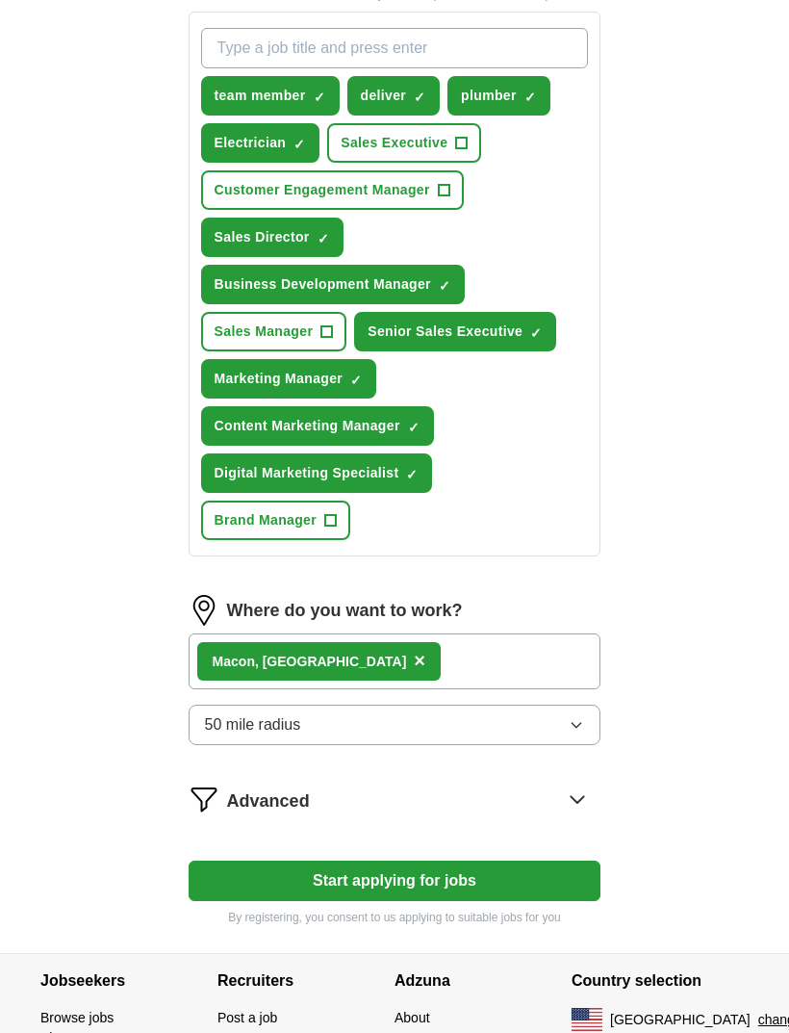
click at [550, 870] on button "Start applying for jobs" at bounding box center [395, 880] width 413 height 40
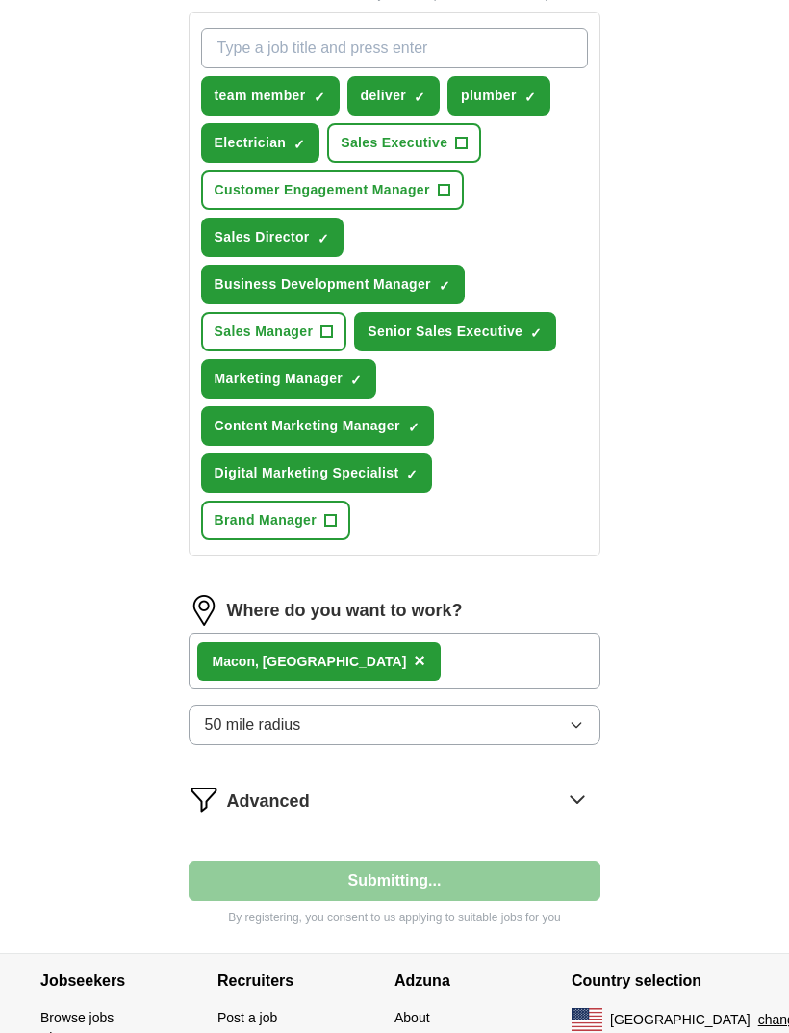
select select "**"
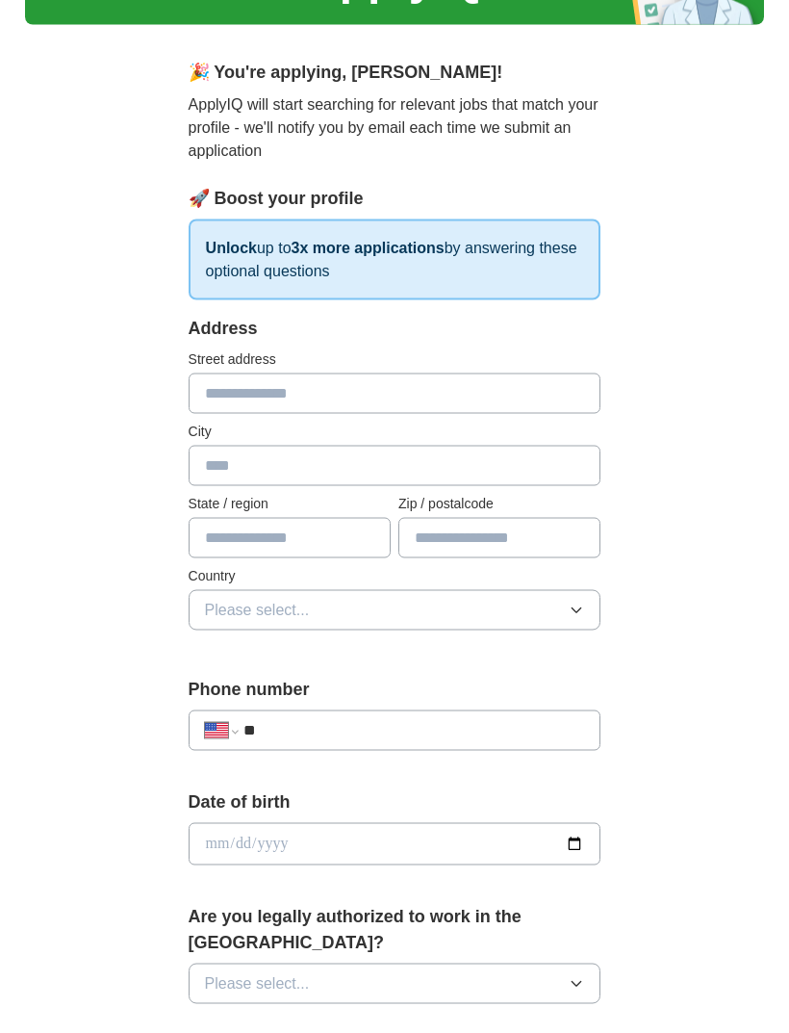
scroll to position [0, 0]
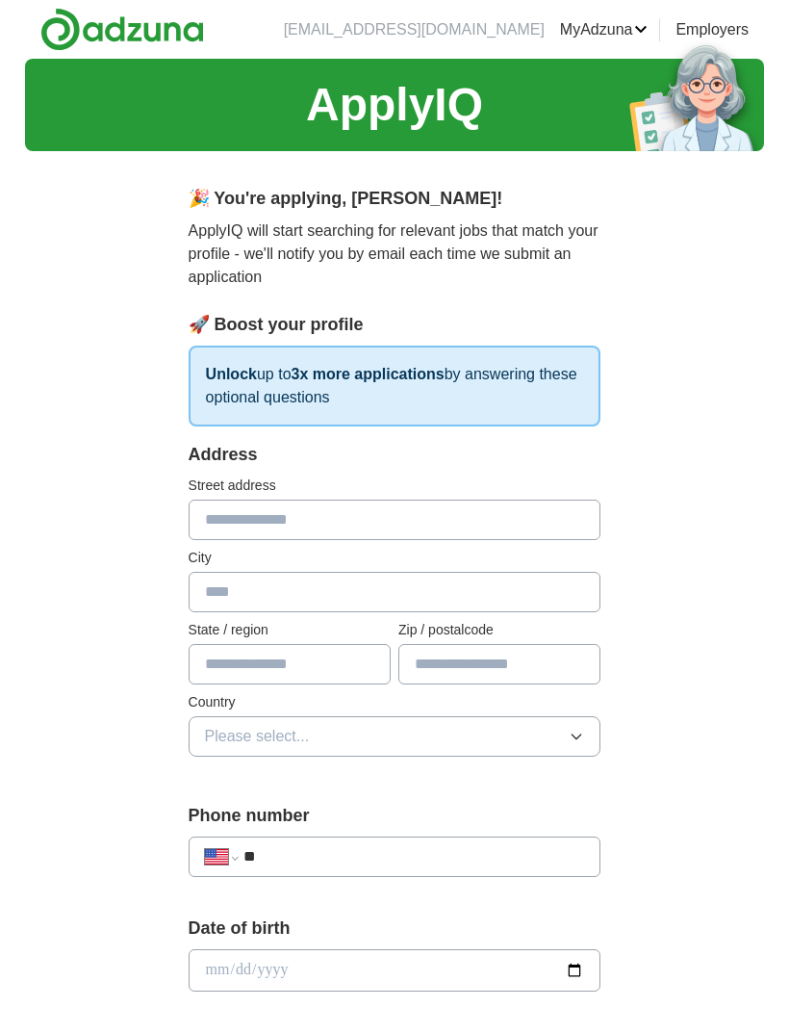
click at [214, 521] on input "text" at bounding box center [395, 519] width 413 height 40
type input "**********"
click at [736, 684] on div "**********" at bounding box center [394, 946] width 739 height 1775
click at [223, 602] on input "text" at bounding box center [395, 592] width 413 height 40
type input "*****"
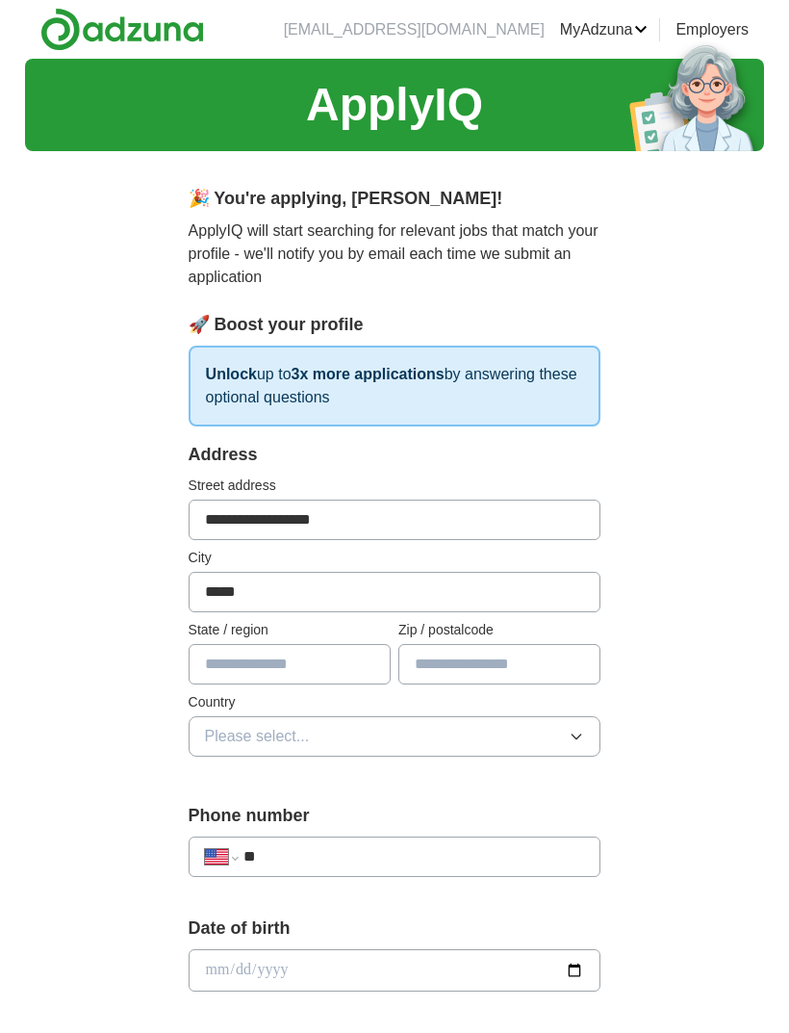
click at [212, 652] on input "text" at bounding box center [290, 664] width 202 height 40
type input "**"
click at [554, 666] on input "text" at bounding box center [499, 664] width 202 height 40
type input "*****"
click at [711, 692] on div "**********" at bounding box center [394, 946] width 739 height 1775
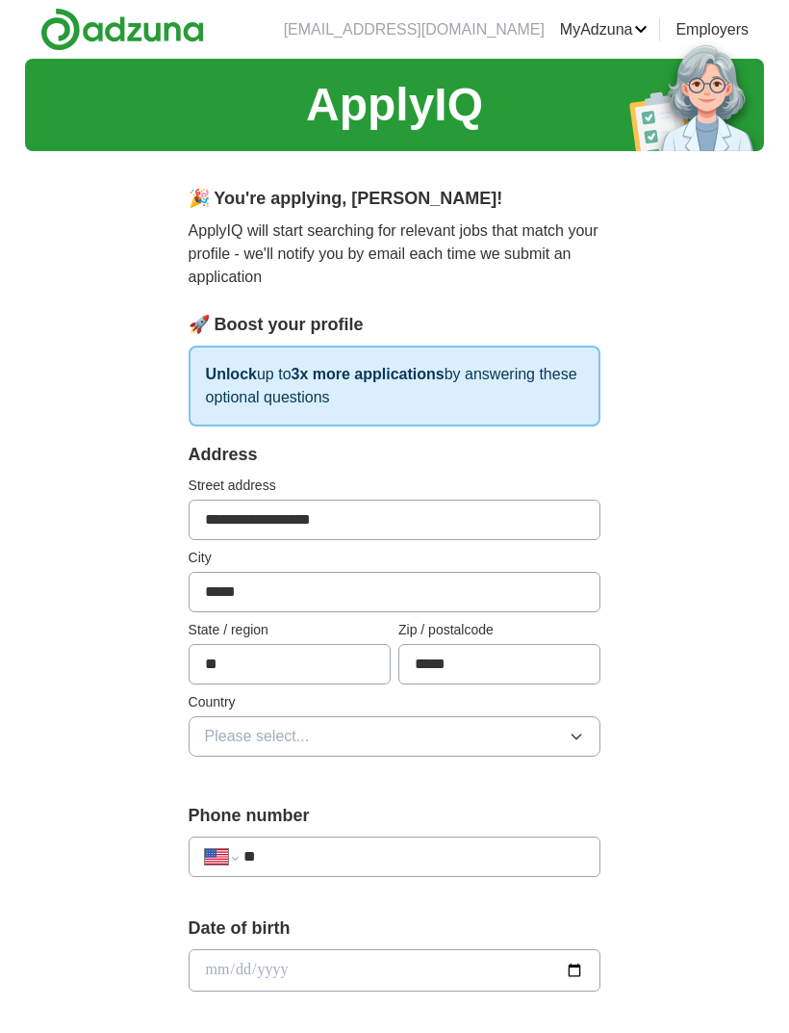
click at [208, 743] on span "Please select..." at bounding box center [257, 736] width 105 height 23
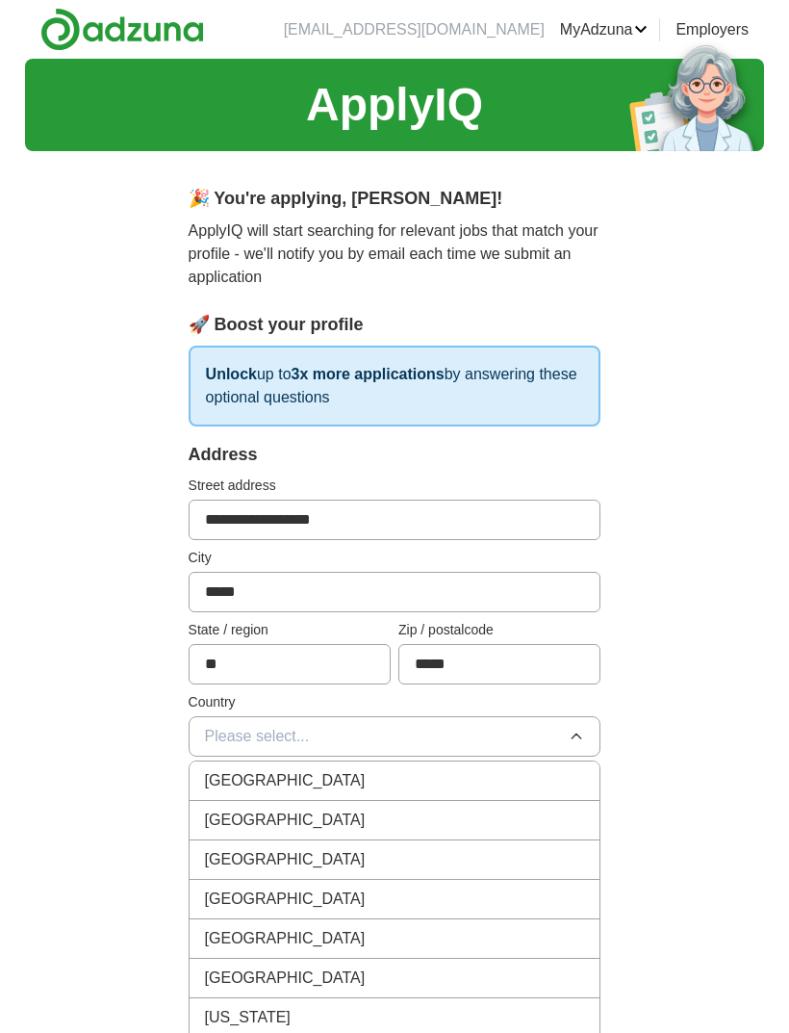
click at [211, 819] on span "[GEOGRAPHIC_DATA]" at bounding box center [285, 819] width 161 height 23
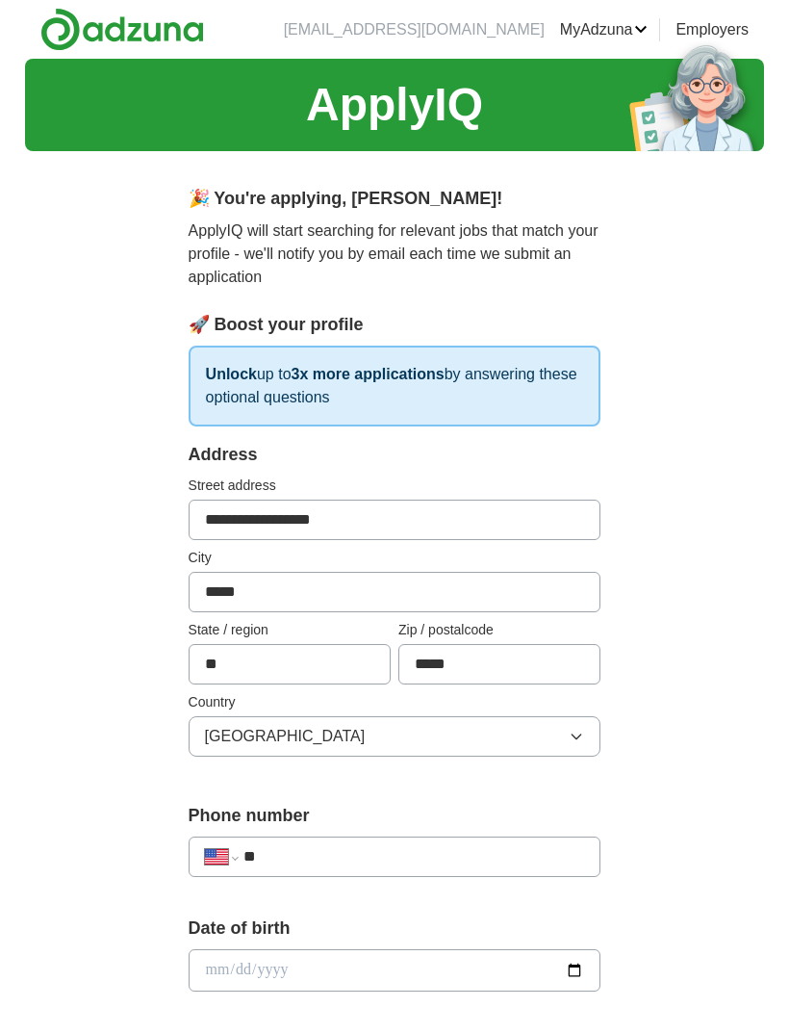
click at [291, 865] on input "**" at bounding box center [414, 856] width 342 height 23
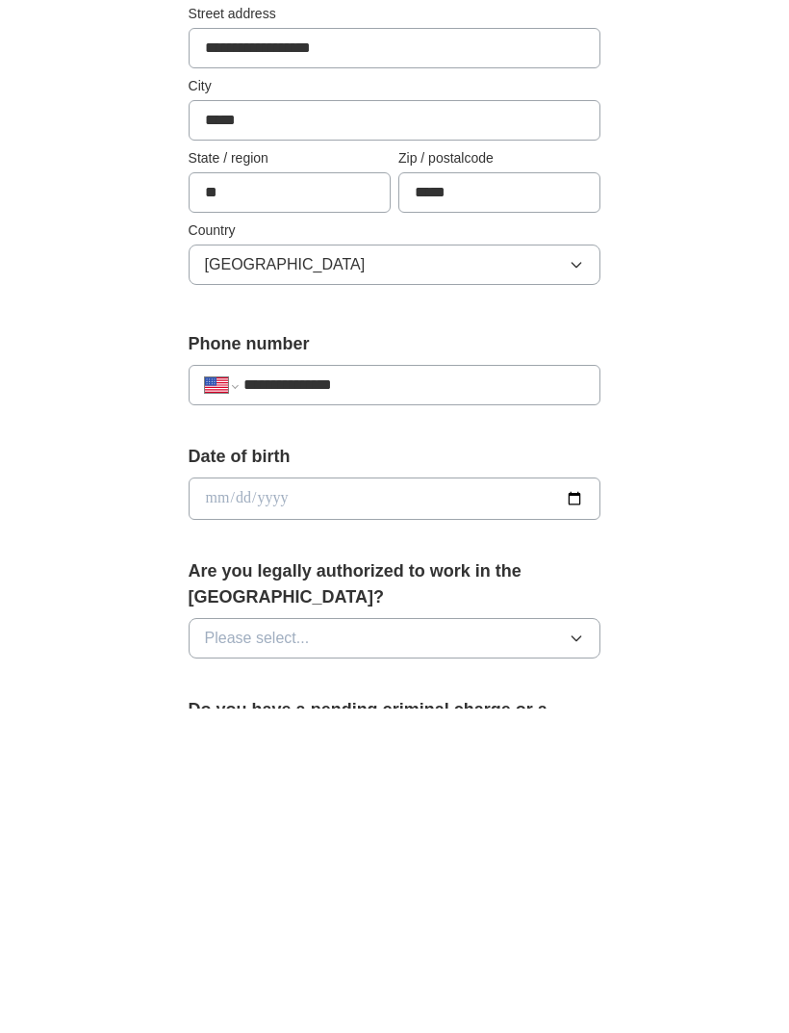
type input "**********"
click at [730, 711] on div "**********" at bounding box center [394, 798] width 739 height 1775
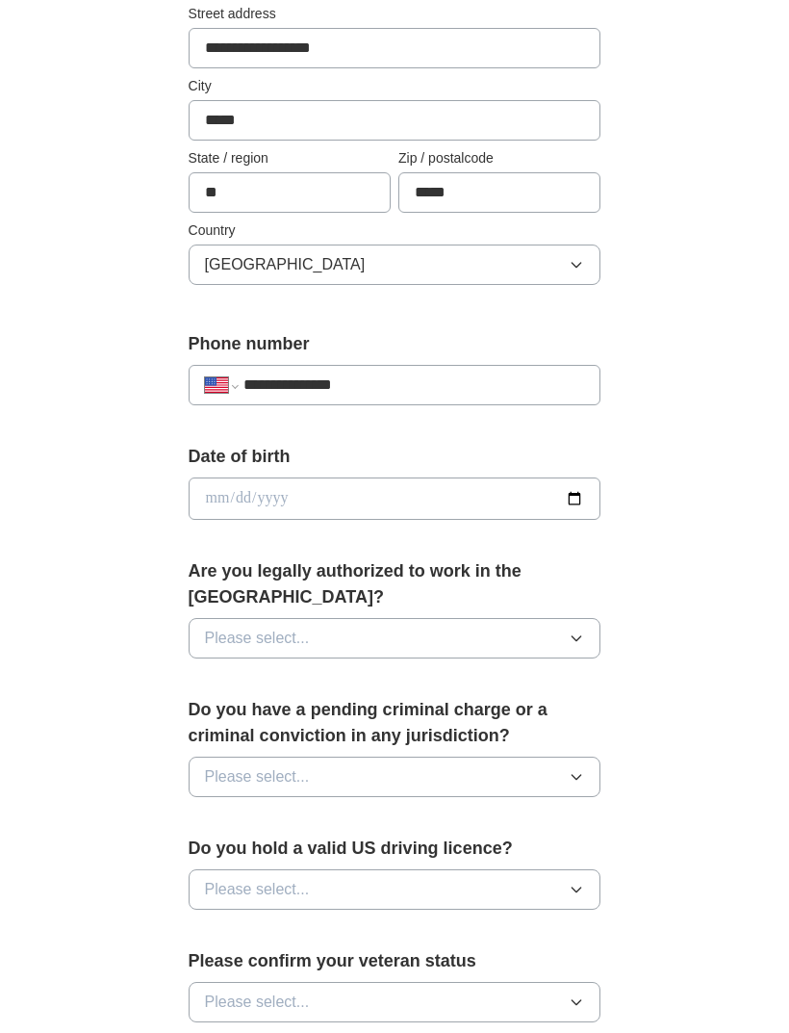
click at [213, 505] on input "date" at bounding box center [395, 498] width 413 height 42
type input "**********"
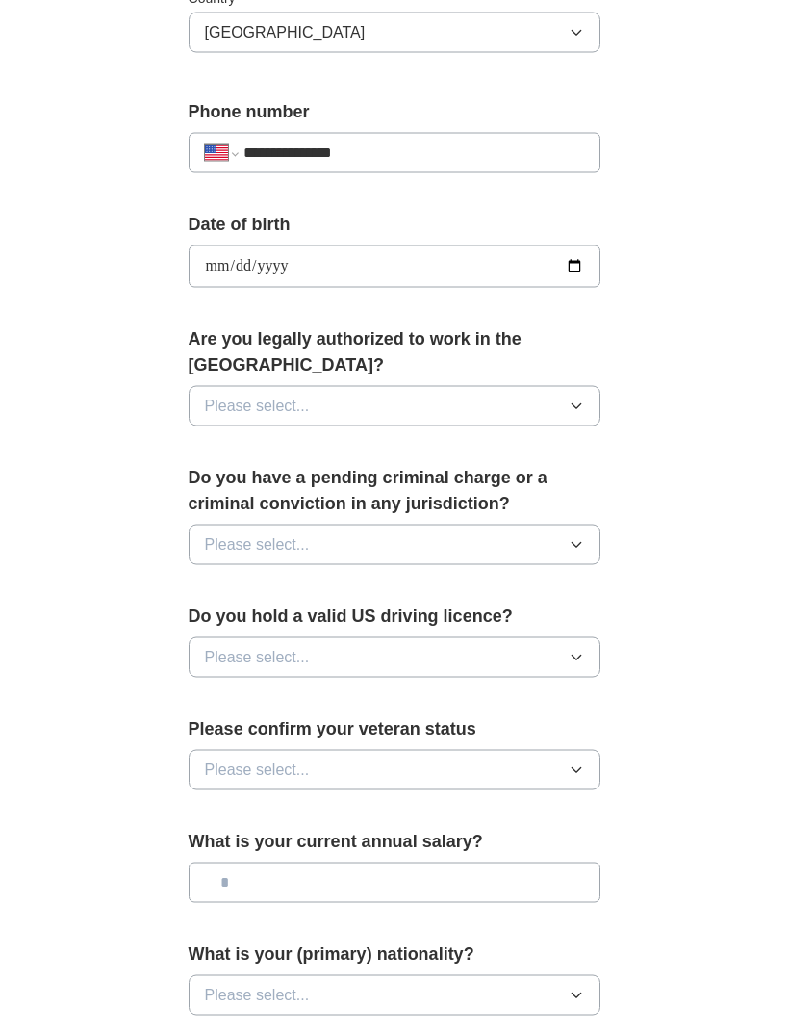
click at [581, 398] on icon "button" at bounding box center [576, 405] width 15 height 15
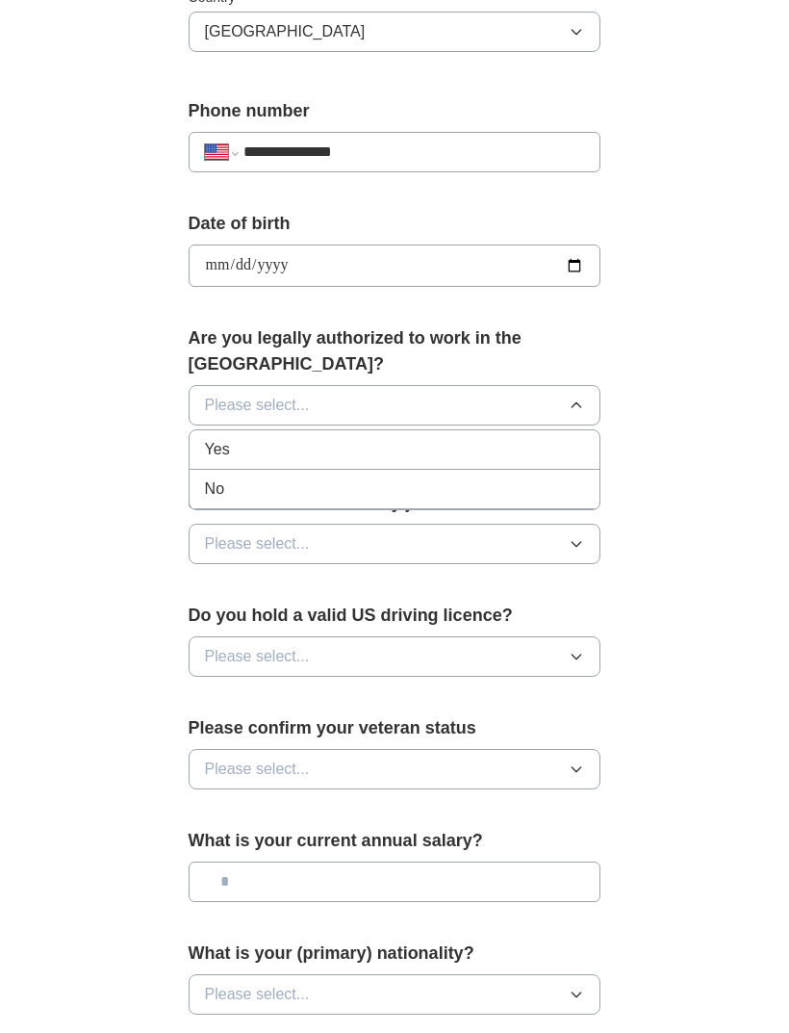
click at [567, 438] on div "Yes" at bounding box center [395, 449] width 380 height 23
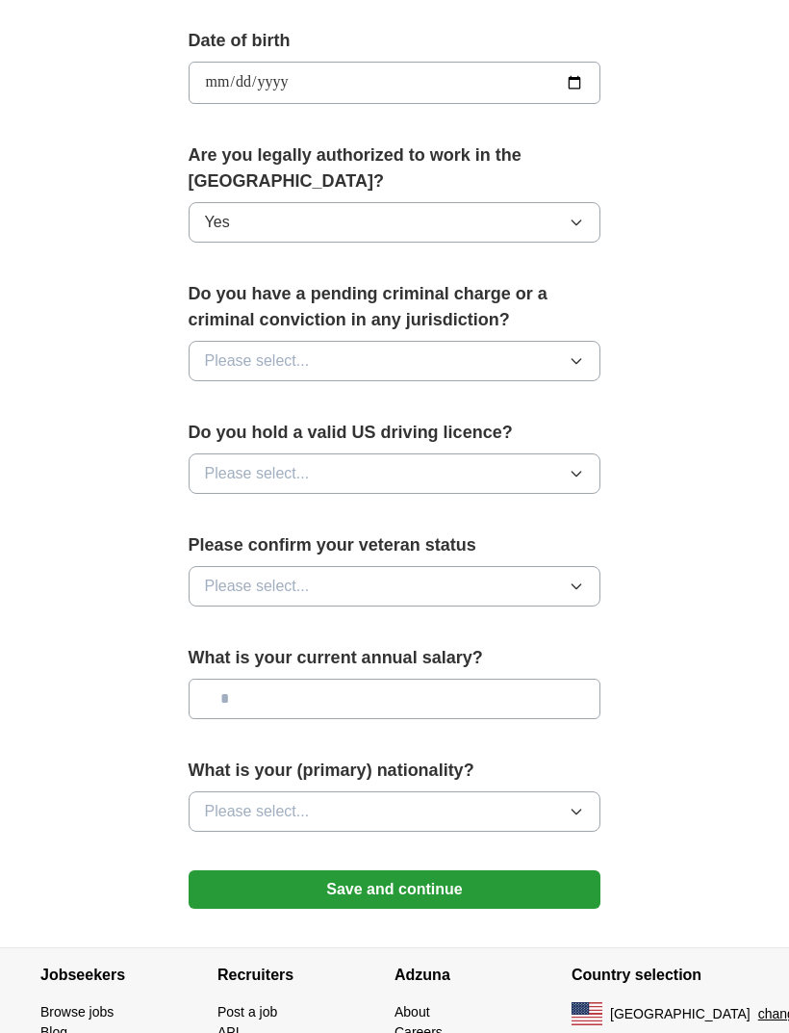
scroll to position [896, 0]
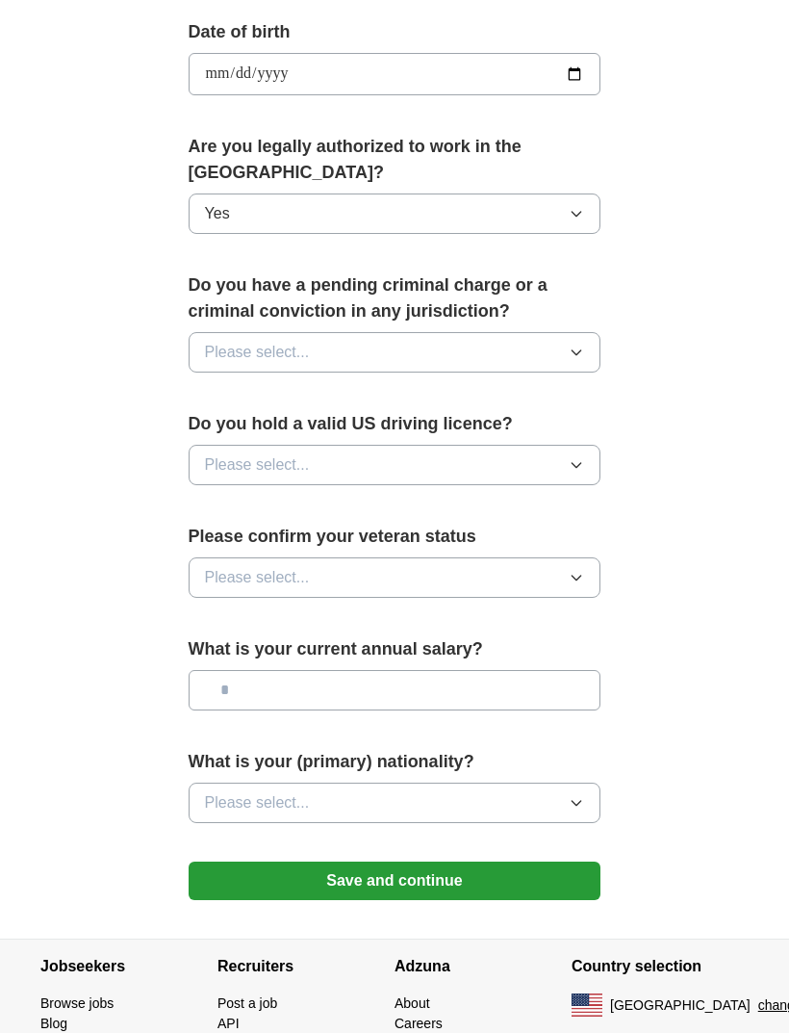
click at [556, 332] on button "Please select..." at bounding box center [395, 352] width 413 height 40
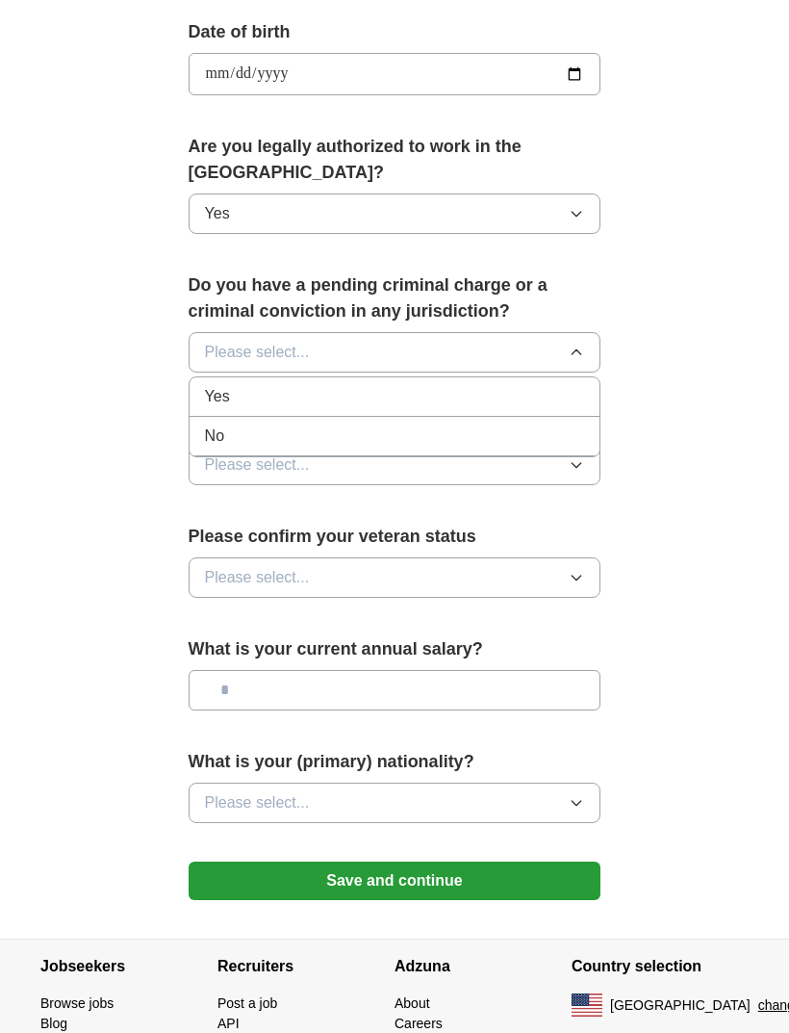
click at [574, 424] on div "No" at bounding box center [395, 435] width 380 height 23
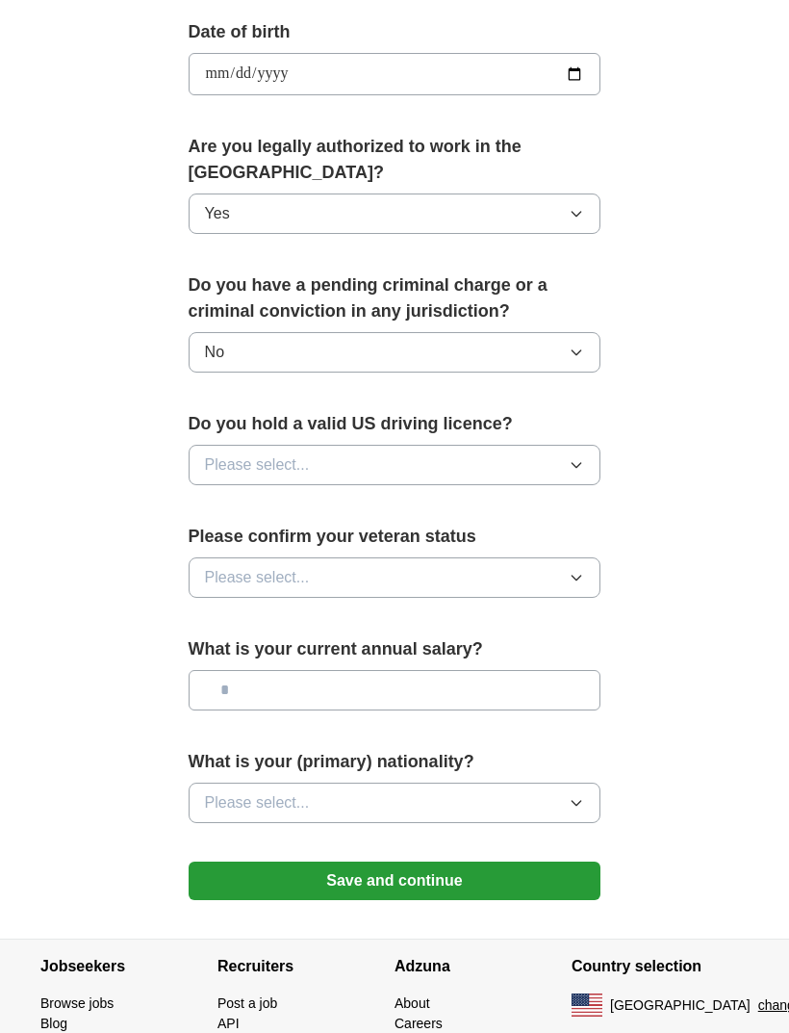
click at [568, 445] on button "Please select..." at bounding box center [395, 465] width 413 height 40
click at [552, 497] on div "Yes" at bounding box center [395, 508] width 380 height 23
click at [574, 570] on icon "button" at bounding box center [576, 577] width 15 height 15
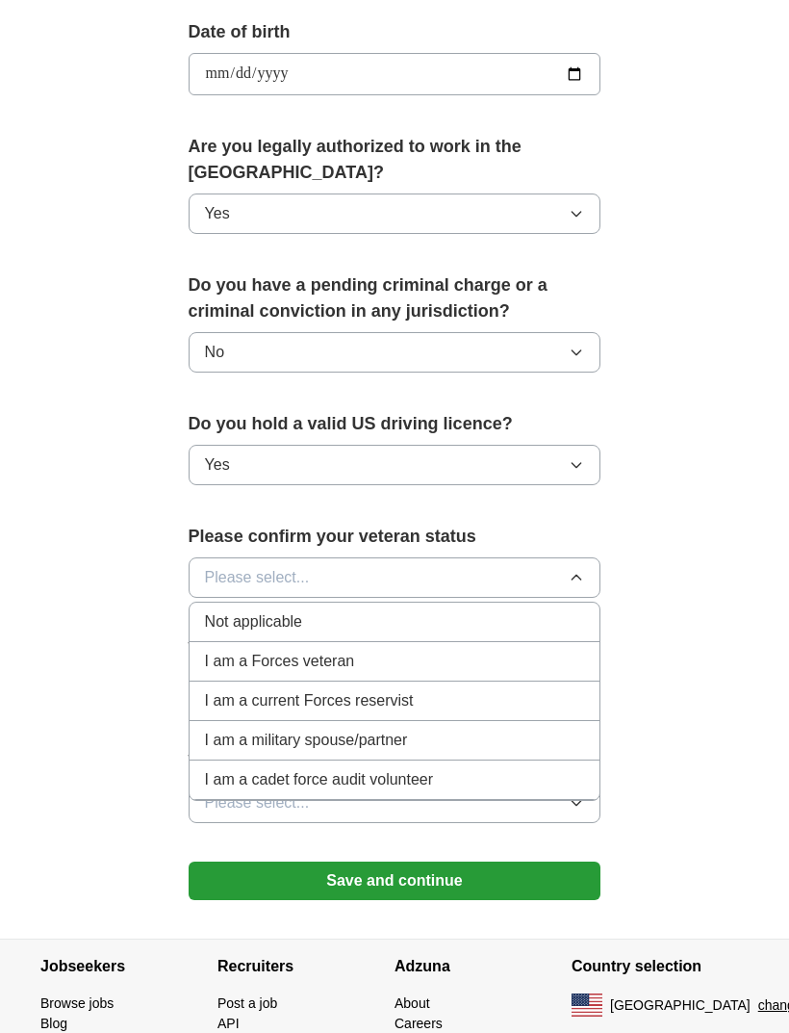
click at [550, 610] on div "Not applicable" at bounding box center [395, 621] width 380 height 23
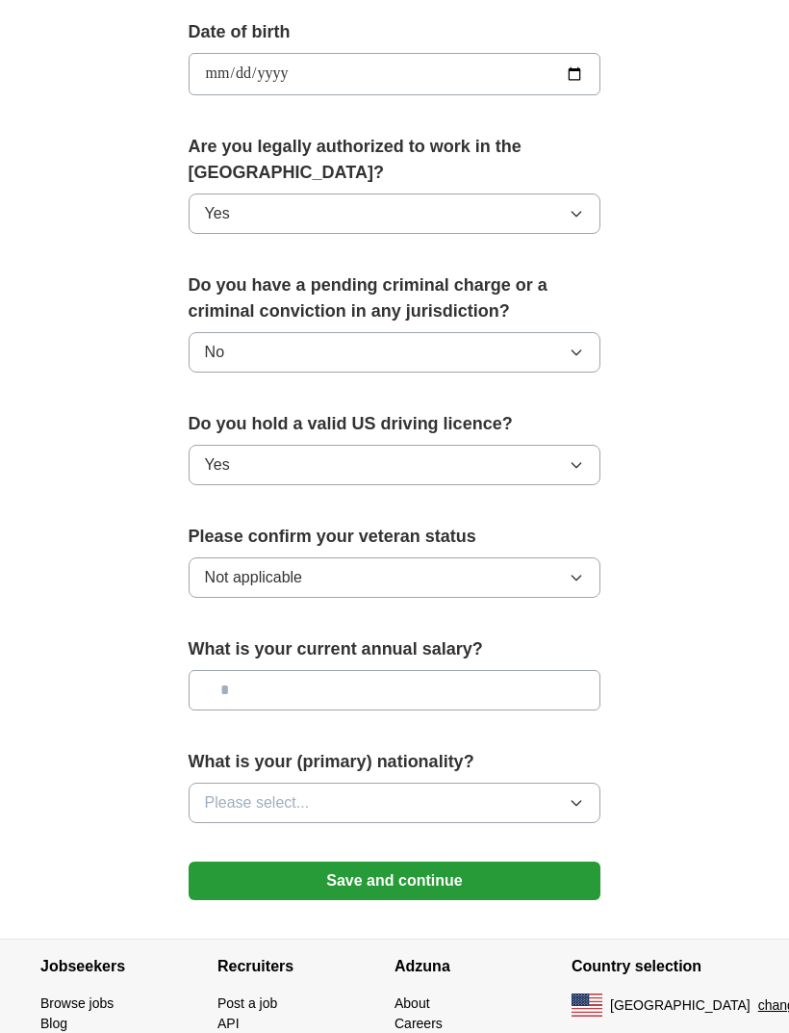
click at [550, 670] on input "text" at bounding box center [395, 690] width 413 height 40
type input "**"
click at [721, 688] on div "**********" at bounding box center [394, 50] width 739 height 1775
click at [563, 782] on button "Please select..." at bounding box center [395, 802] width 413 height 40
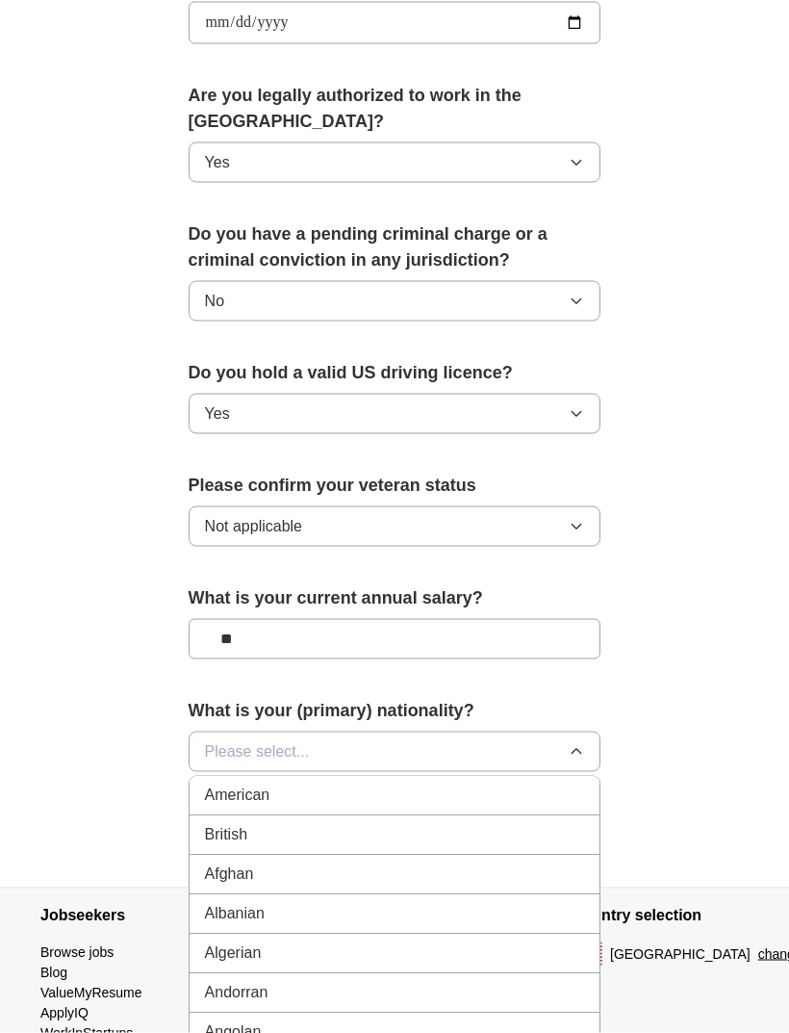
scroll to position [975, 0]
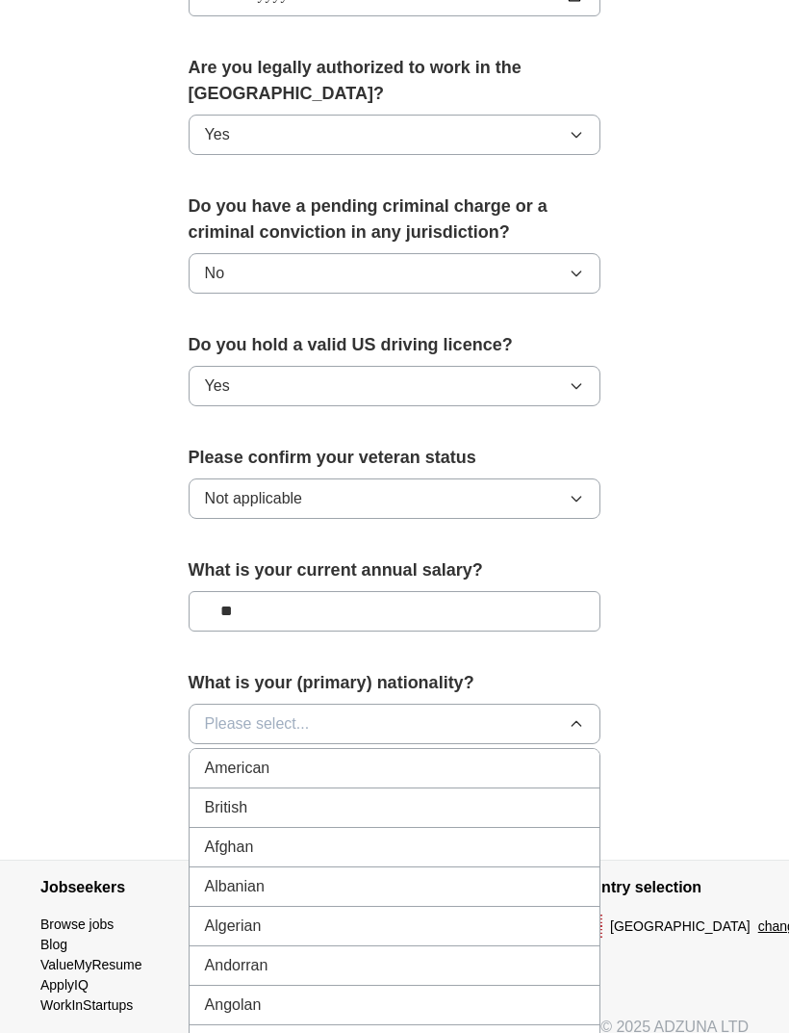
click at [560, 756] on div "American" at bounding box center [395, 767] width 380 height 23
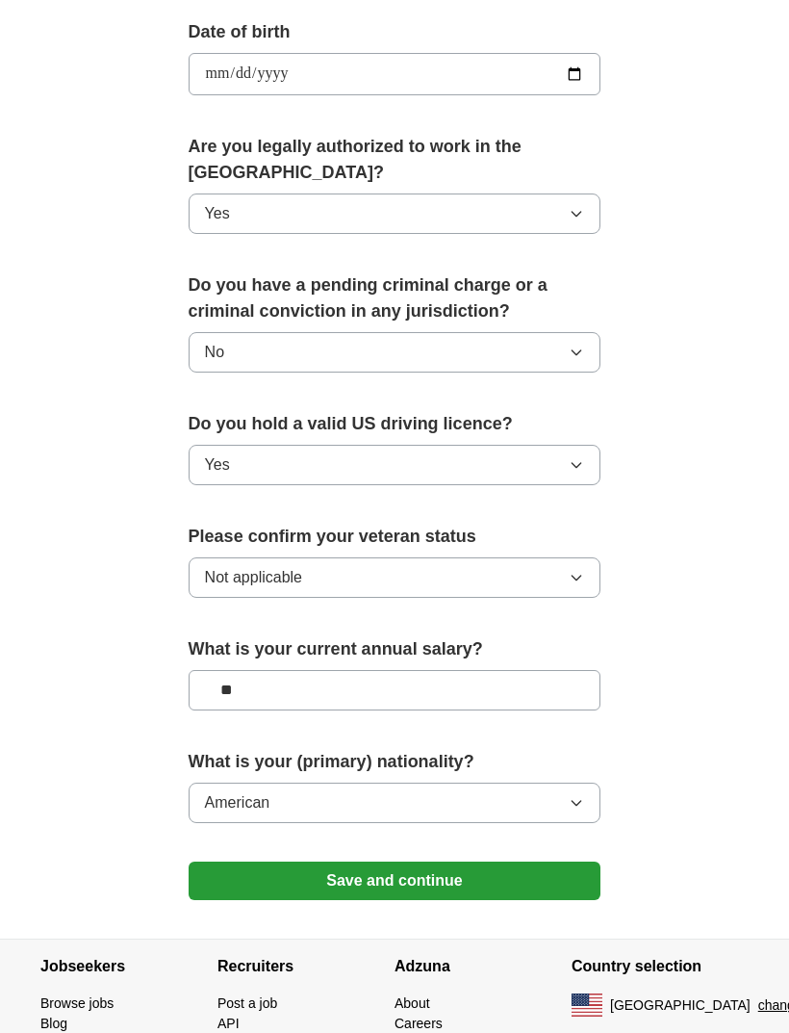
click at [533, 861] on button "Save and continue" at bounding box center [395, 880] width 413 height 38
